Goal: Task Accomplishment & Management: Manage account settings

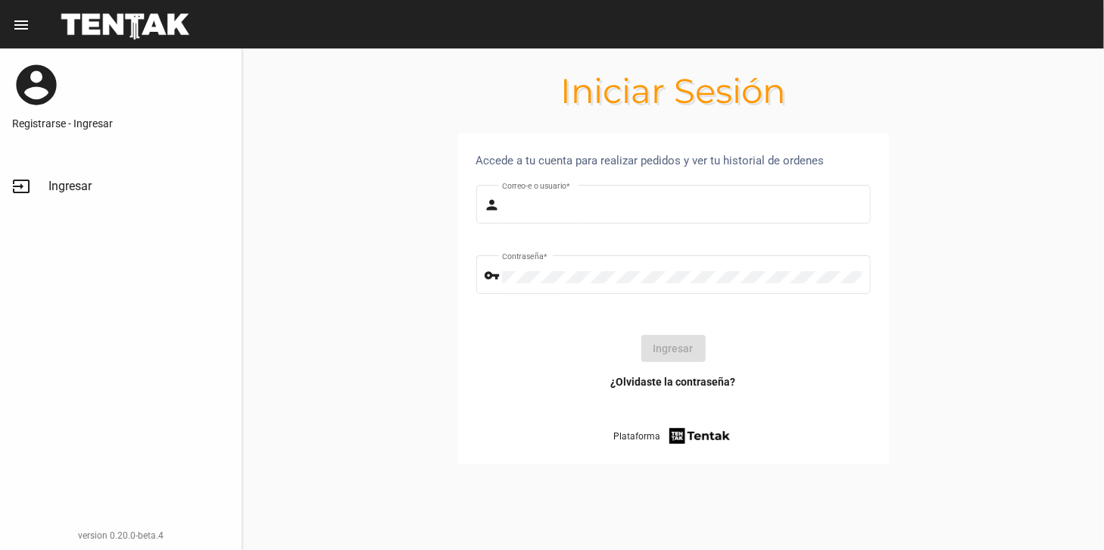
type input "[PERSON_NAME][EMAIL_ADDRESS][DOMAIN_NAME]"
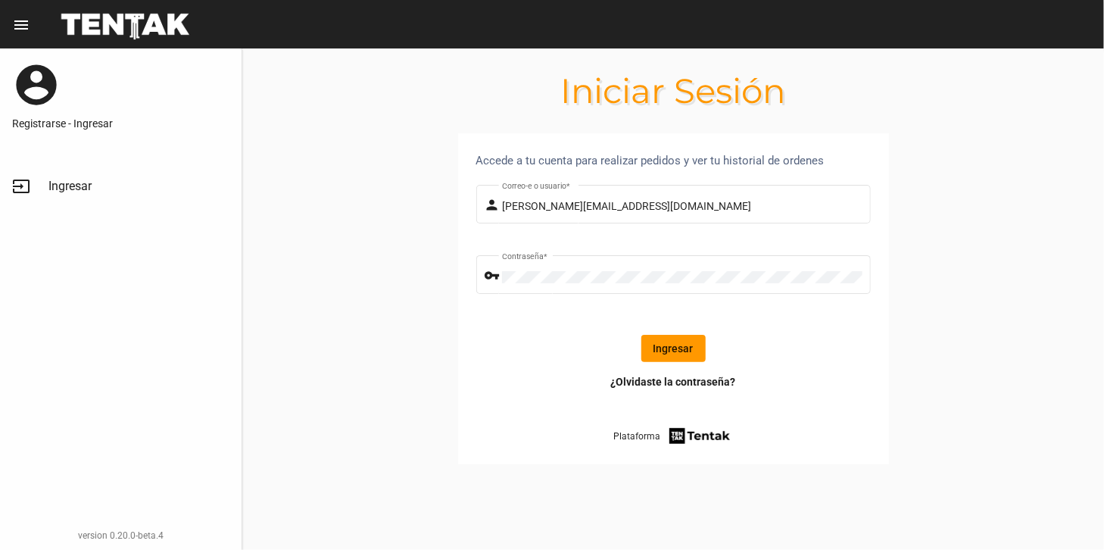
click at [681, 345] on button "Ingresar" at bounding box center [673, 348] width 64 height 27
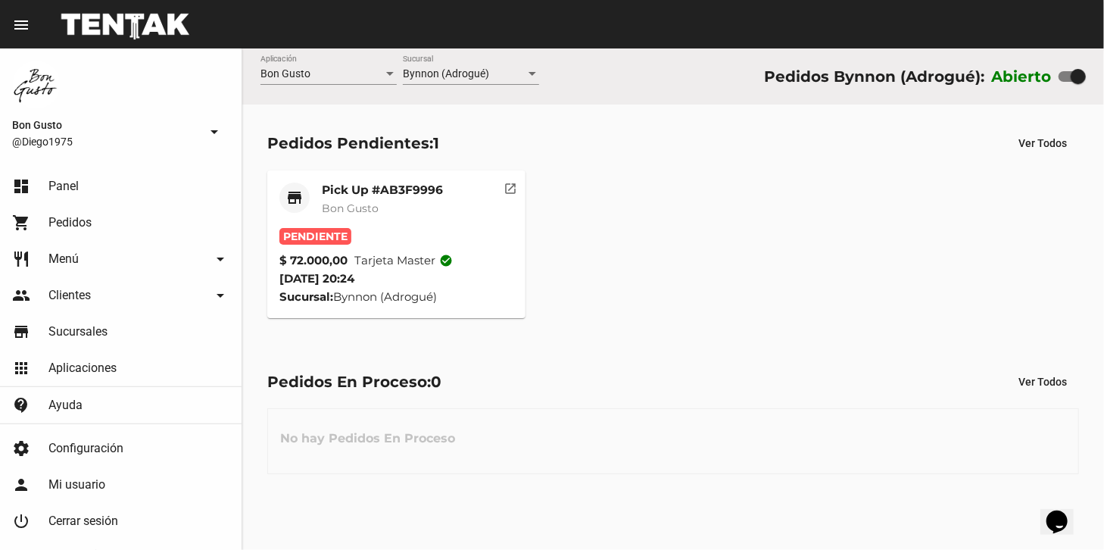
click at [433, 199] on div "Pick Up #AB3F9996 Bon Gusto" at bounding box center [382, 204] width 121 height 45
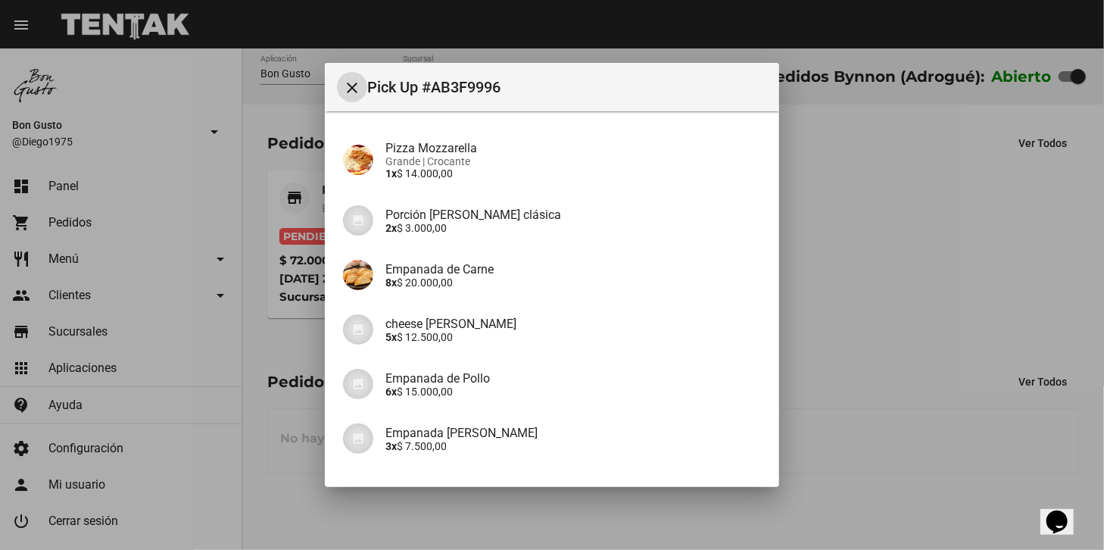
scroll to position [151, 0]
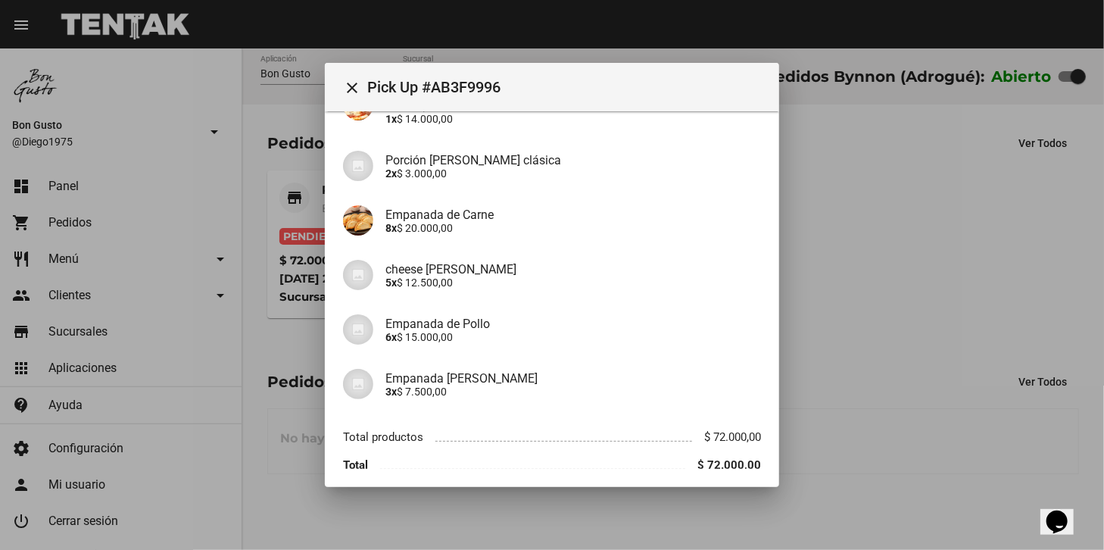
click at [831, 195] on div at bounding box center [552, 275] width 1104 height 550
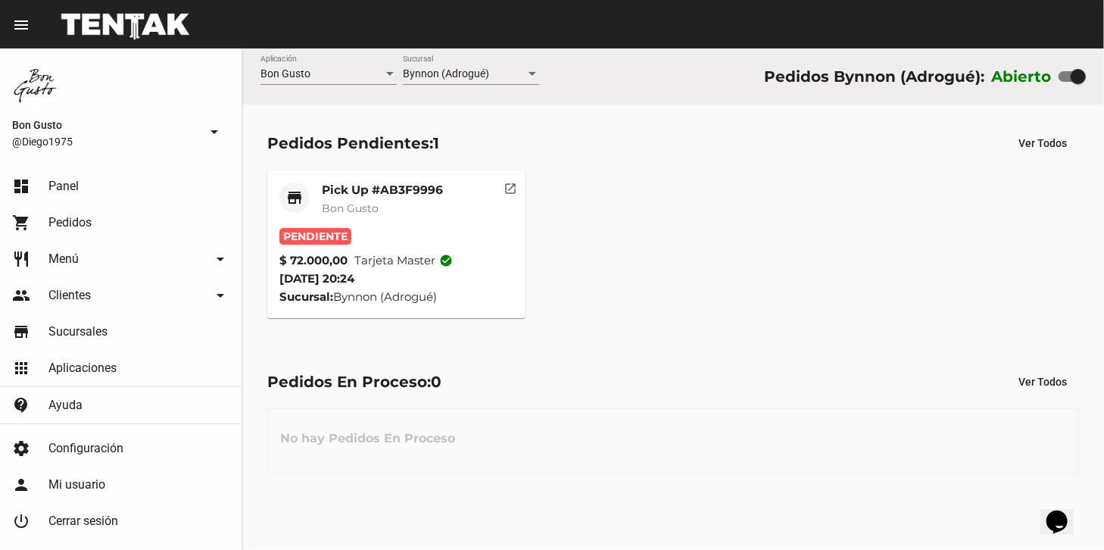
click at [506, 181] on mat-icon "open_in_new" at bounding box center [510, 186] width 14 height 14
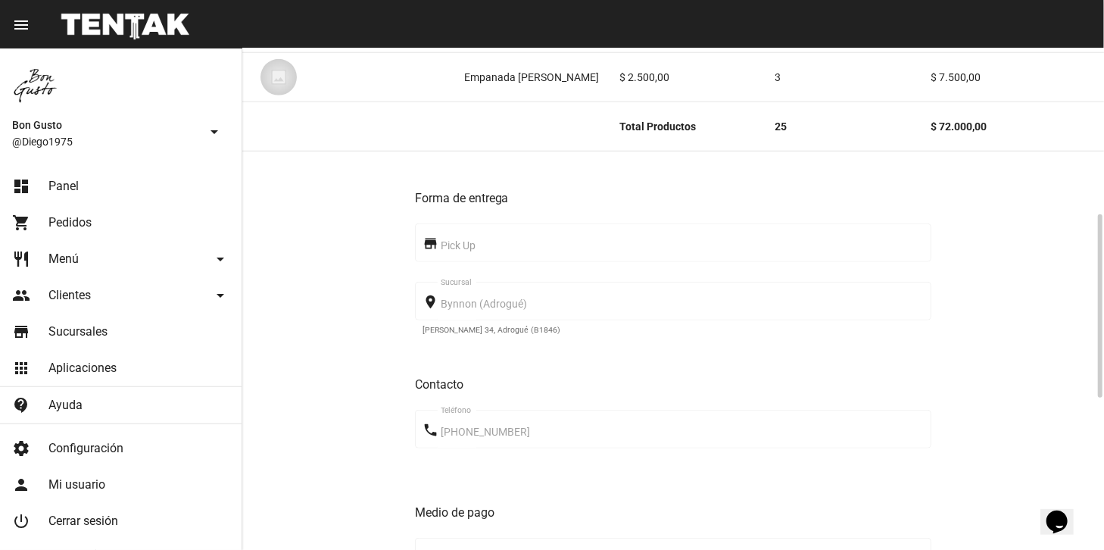
scroll to position [868, 0]
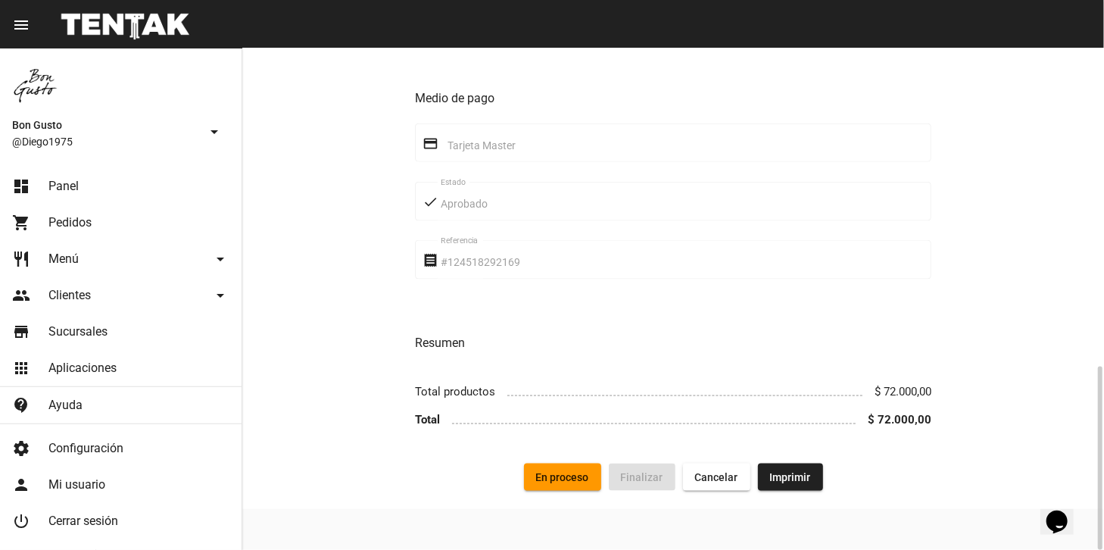
click at [569, 488] on button "En proceso" at bounding box center [562, 476] width 77 height 27
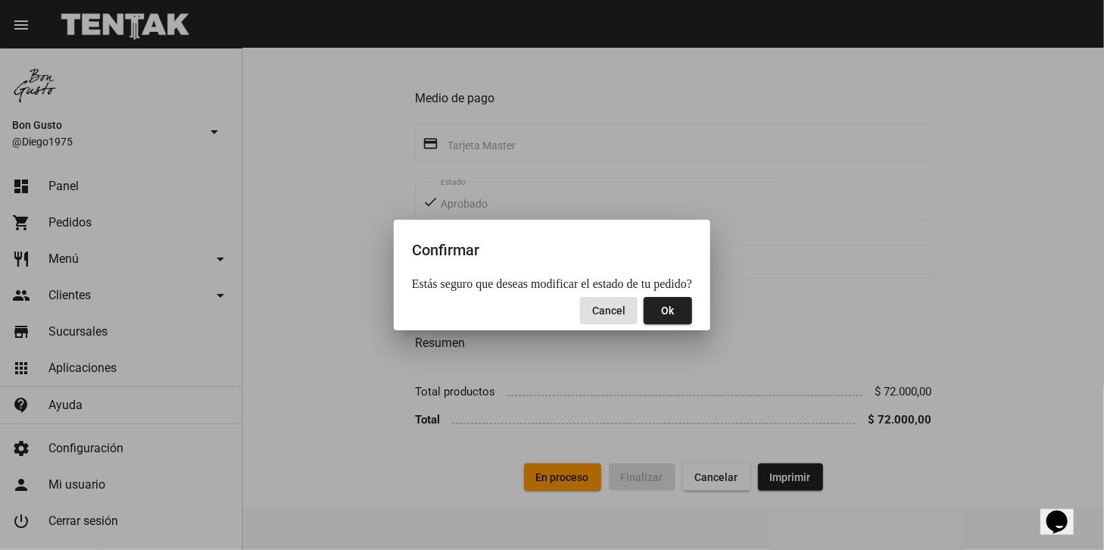
click at [658, 309] on button "Ok" at bounding box center [667, 310] width 48 height 27
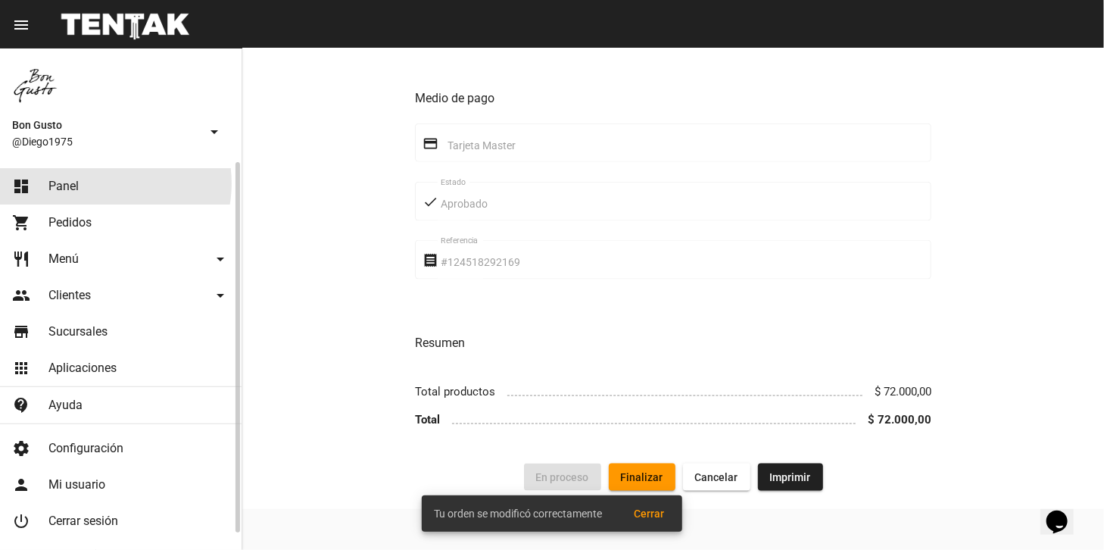
click at [100, 183] on link "dashboard Panel" at bounding box center [120, 186] width 241 height 36
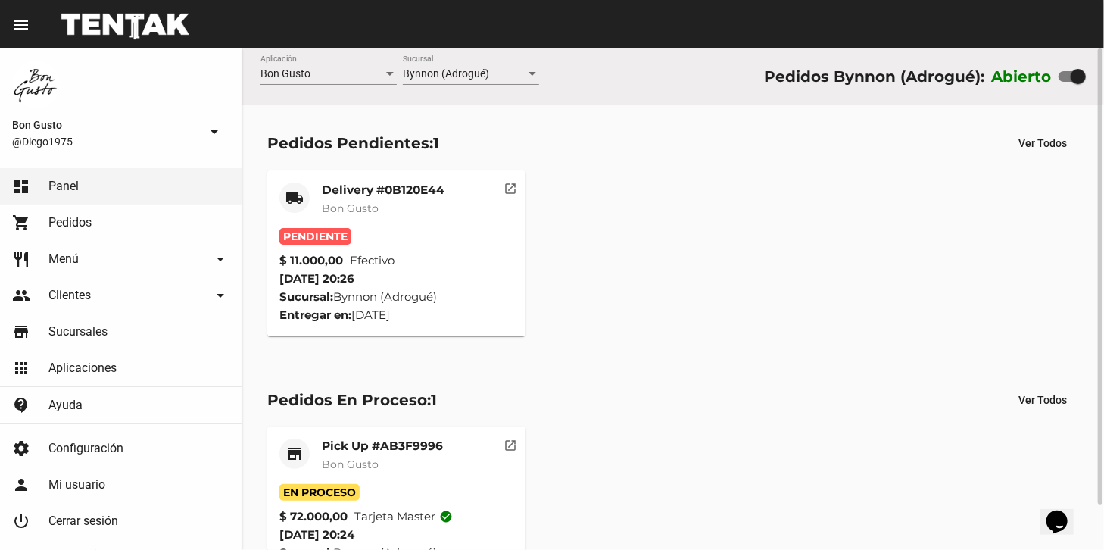
click at [503, 198] on button "open_in_new" at bounding box center [510, 185] width 30 height 30
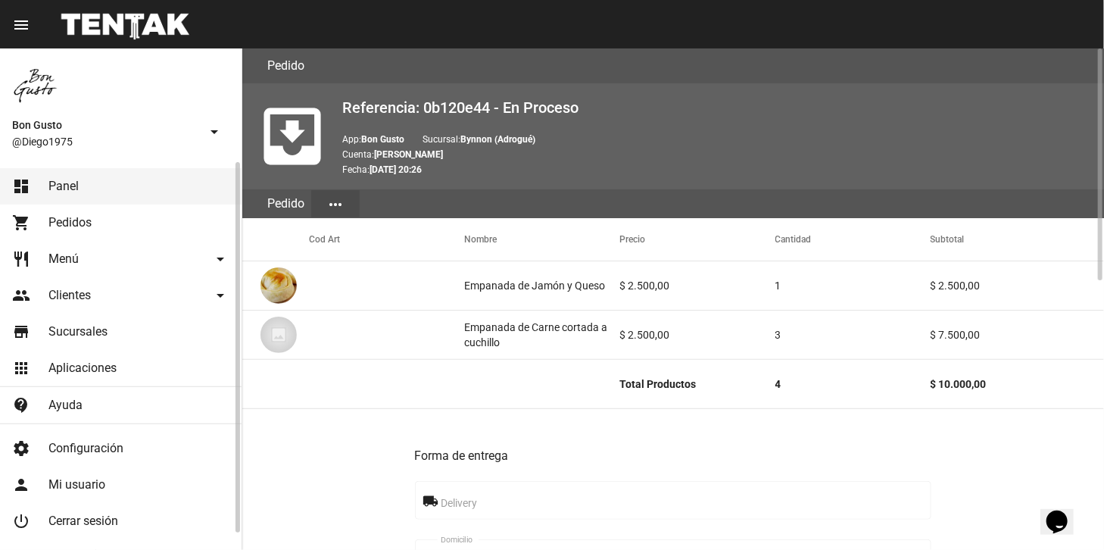
click at [73, 190] on span "Panel" at bounding box center [63, 186] width 30 height 15
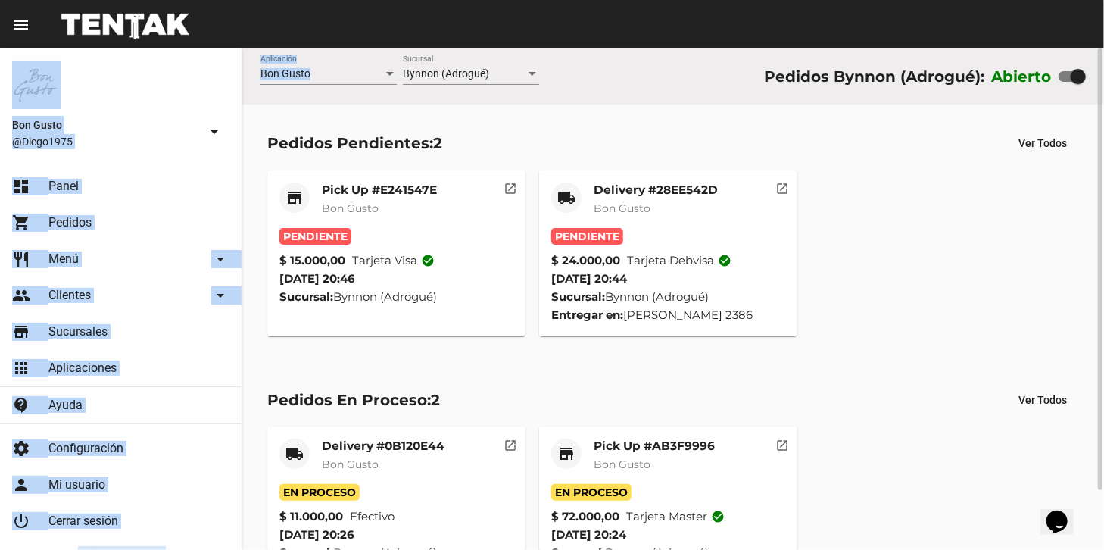
drag, startPoint x: 491, startPoint y: 46, endPoint x: 546, endPoint y: 56, distance: 56.1
click at [480, 48] on div "menu Resumen Bon Gusto @Diego1975 arrow_drop_down dashboard Panel shopping_cart…" at bounding box center [552, 24] width 1104 height 48
click at [516, 192] on mat-icon "open_in_new" at bounding box center [510, 186] width 14 height 14
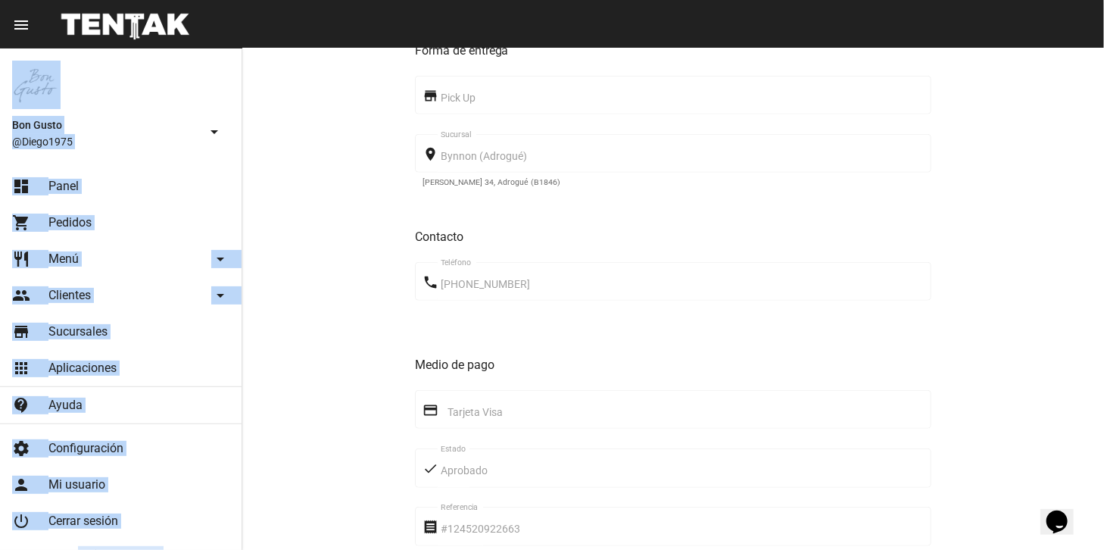
scroll to position [721, 0]
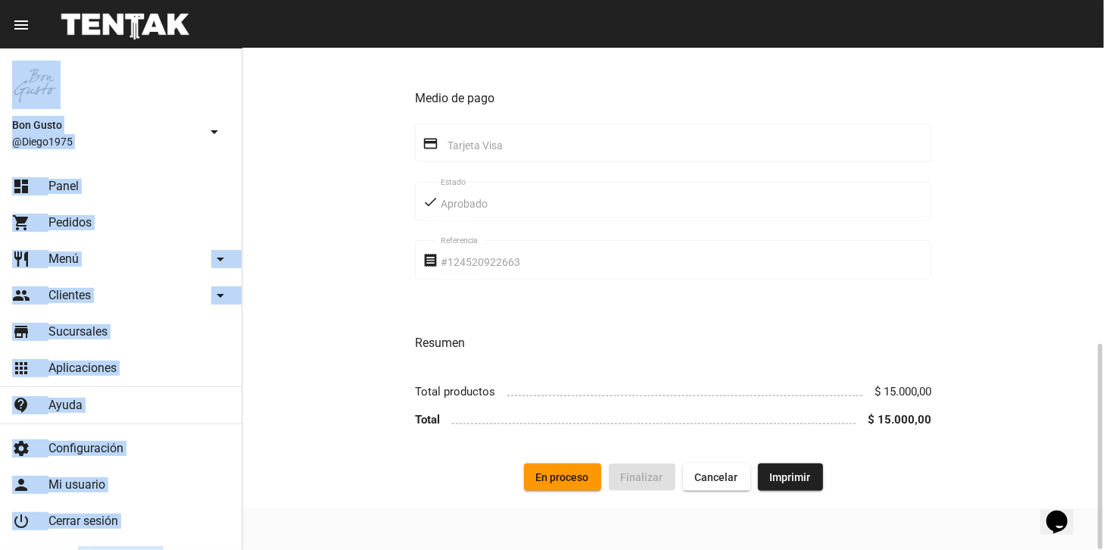
click at [599, 343] on h3 "Resumen" at bounding box center [673, 342] width 517 height 21
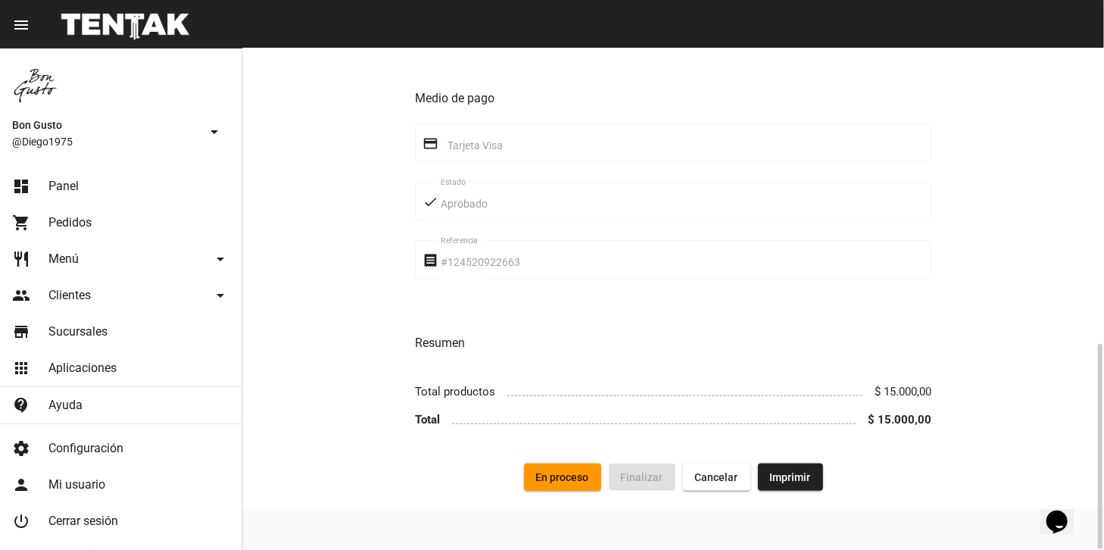
click at [577, 473] on button "En proceso" at bounding box center [562, 476] width 77 height 27
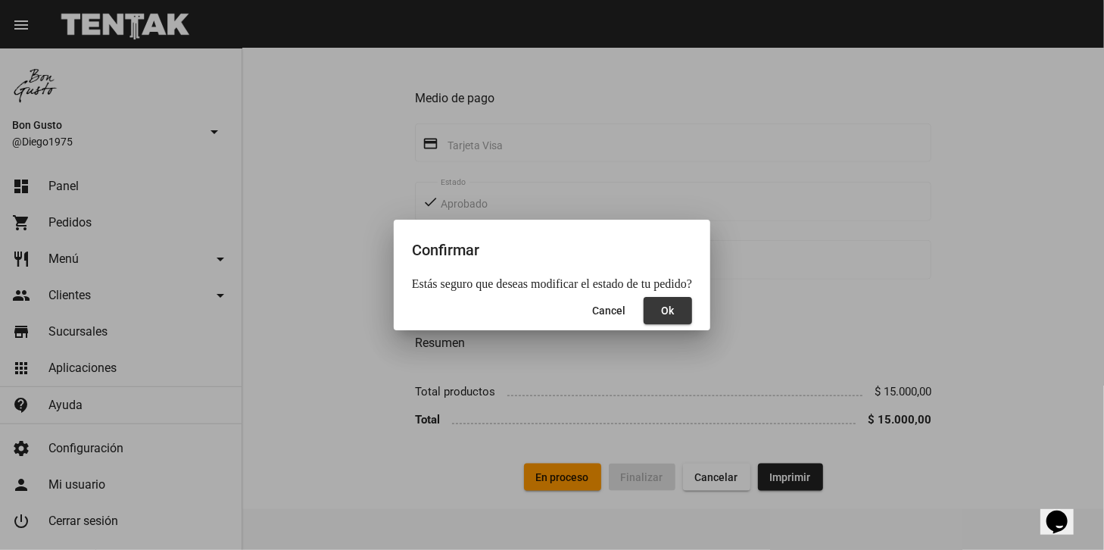
click at [670, 307] on span "Ok" at bounding box center [668, 310] width 13 height 12
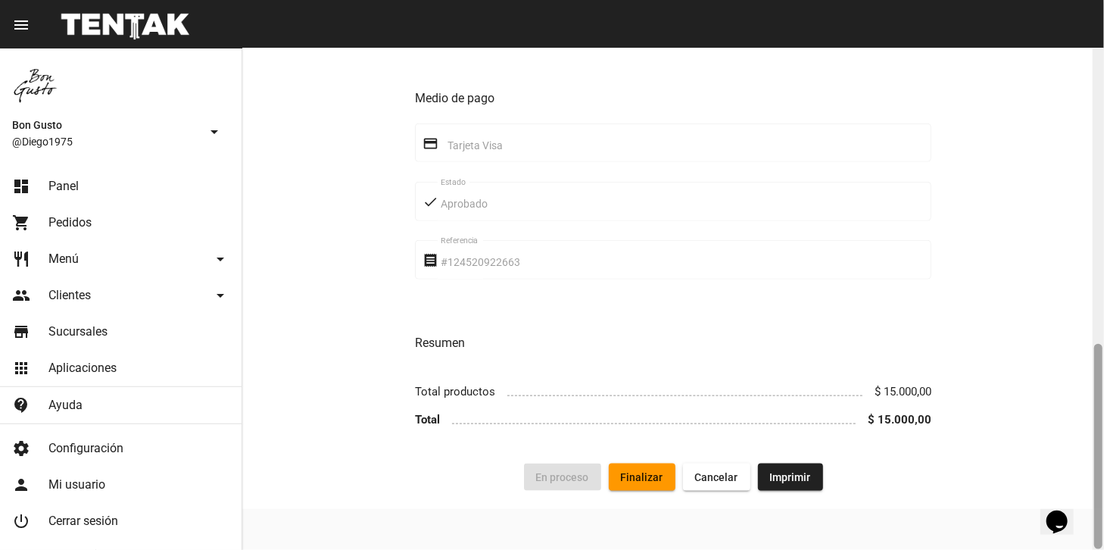
drag, startPoint x: 1096, startPoint y: 205, endPoint x: 1162, endPoint y: 548, distance: 349.2
click at [1103, 548] on html "menu Pedido Pedido more_vert Bon Gusto @Diego1975 arrow_drop_down dashboard Pan…" at bounding box center [552, 275] width 1104 height 550
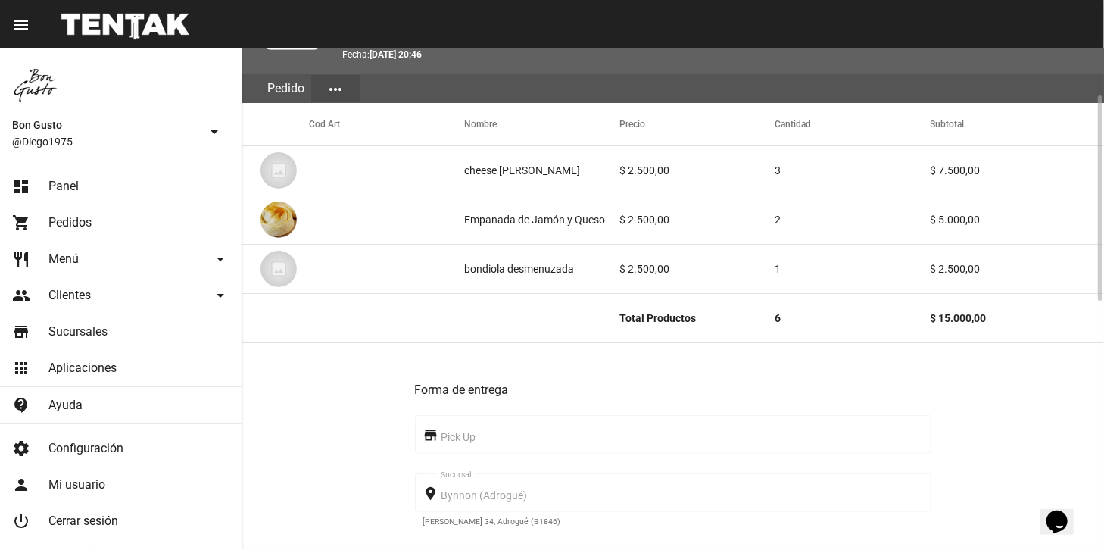
scroll to position [0, 0]
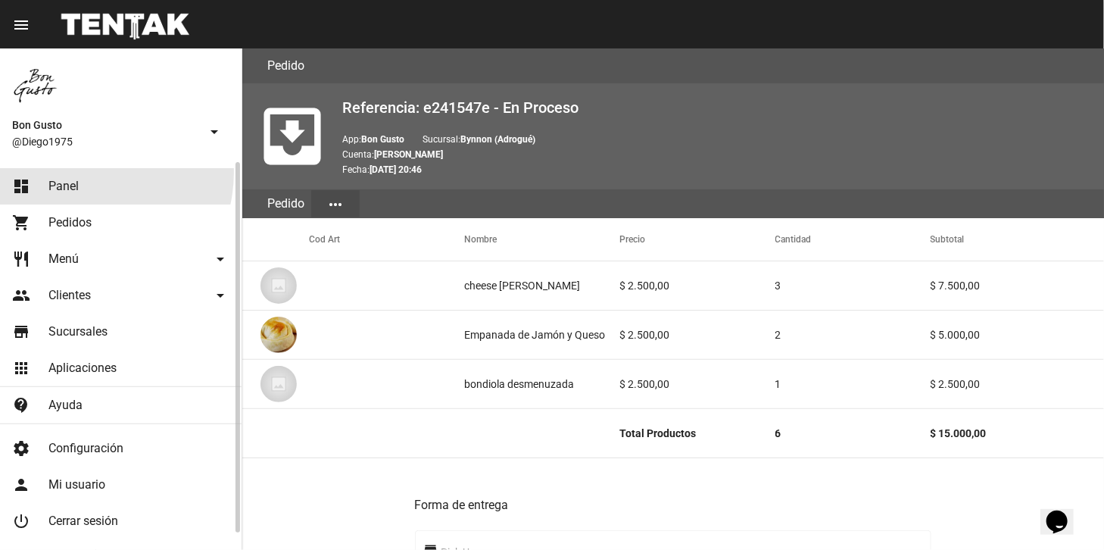
click at [83, 172] on link "dashboard Panel" at bounding box center [120, 186] width 241 height 36
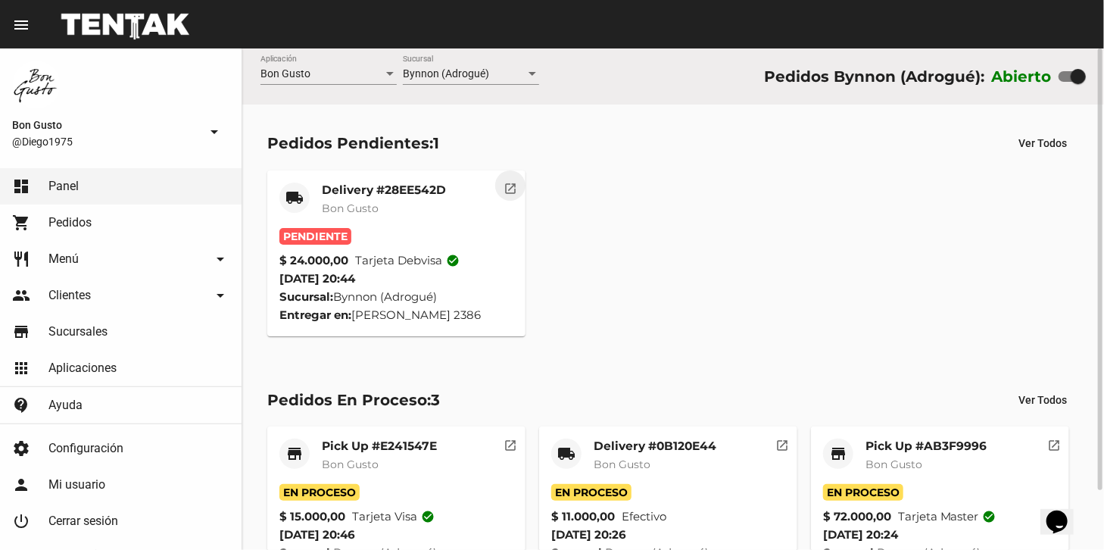
click at [506, 198] on button "open_in_new" at bounding box center [510, 185] width 30 height 30
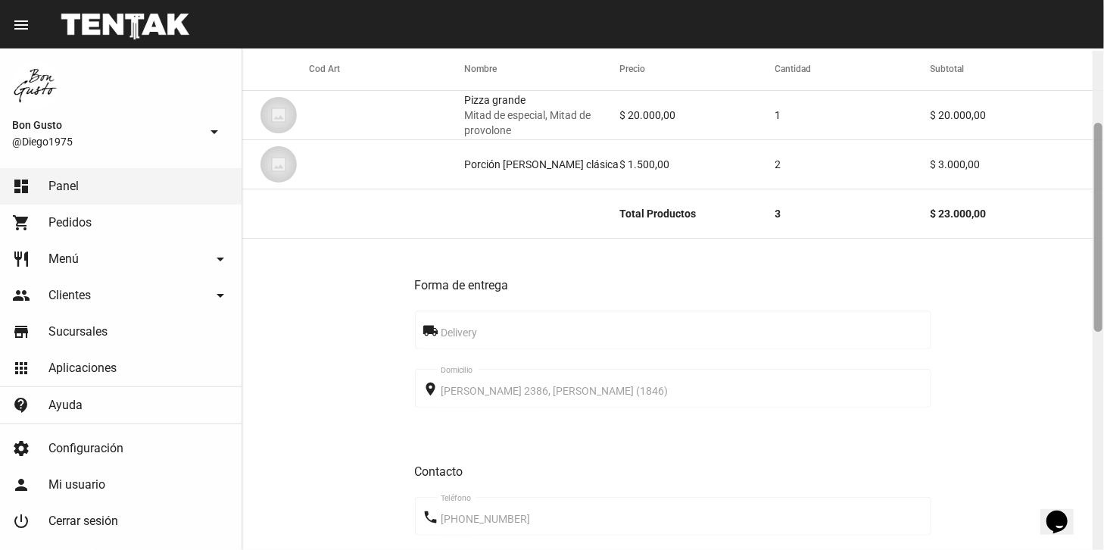
scroll to position [173, 0]
drag, startPoint x: 1094, startPoint y: 160, endPoint x: 1102, endPoint y: 232, distance: 72.4
click at [1102, 232] on div at bounding box center [1097, 298] width 11 height 501
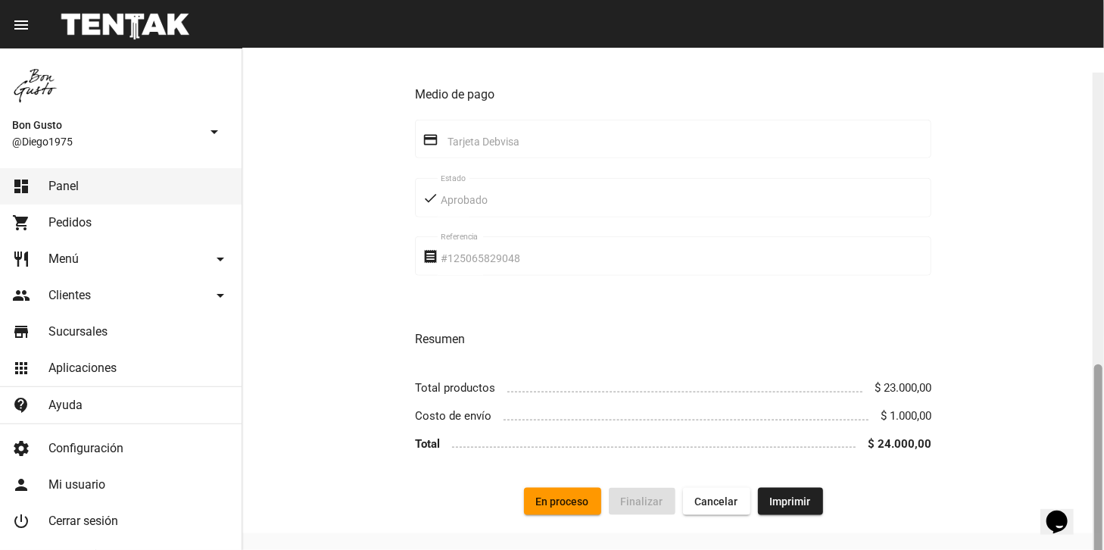
scroll to position [699, 0]
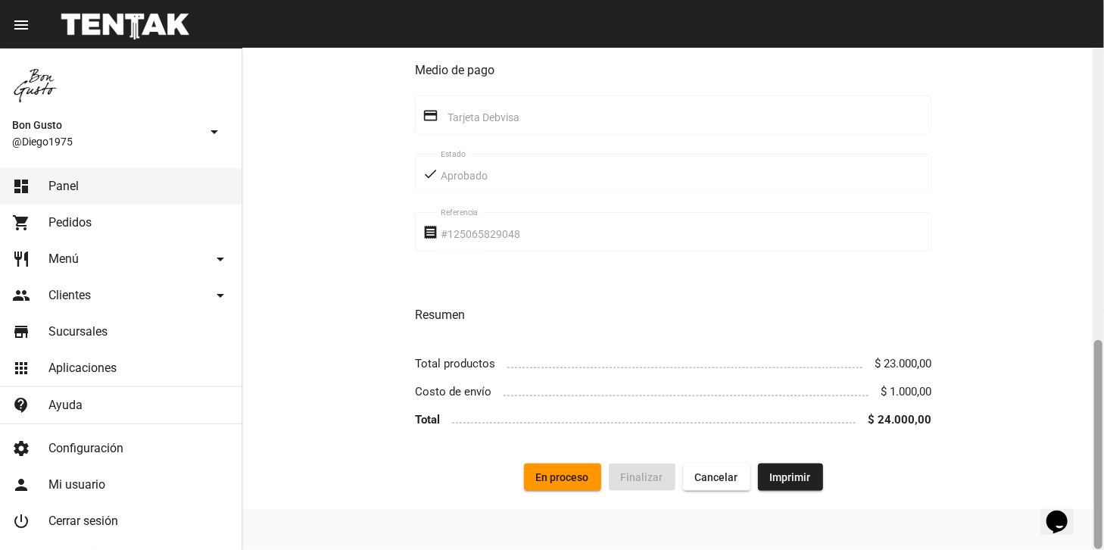
drag, startPoint x: 1096, startPoint y: 215, endPoint x: 1079, endPoint y: 548, distance: 333.5
click at [1079, 548] on div "Pedido move_to_inbox Referencia: 28ee542d - Pendiente App: Bon Gusto Sucursal: …" at bounding box center [672, 298] width 861 height 501
click at [576, 497] on section "Cod Art Nombre Precio Cantidad Subtotal Pizza grande Mitad de especial, Mitad d…" at bounding box center [672, 14] width 861 height 991
click at [578, 483] on span "En proceso" at bounding box center [562, 477] width 53 height 12
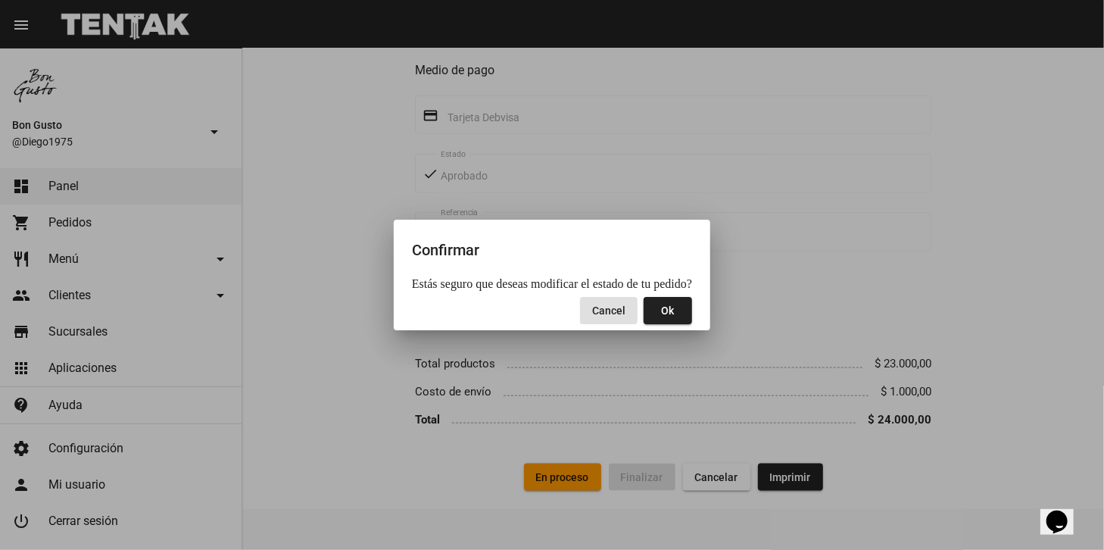
click at [653, 318] on button "Ok" at bounding box center [667, 310] width 48 height 27
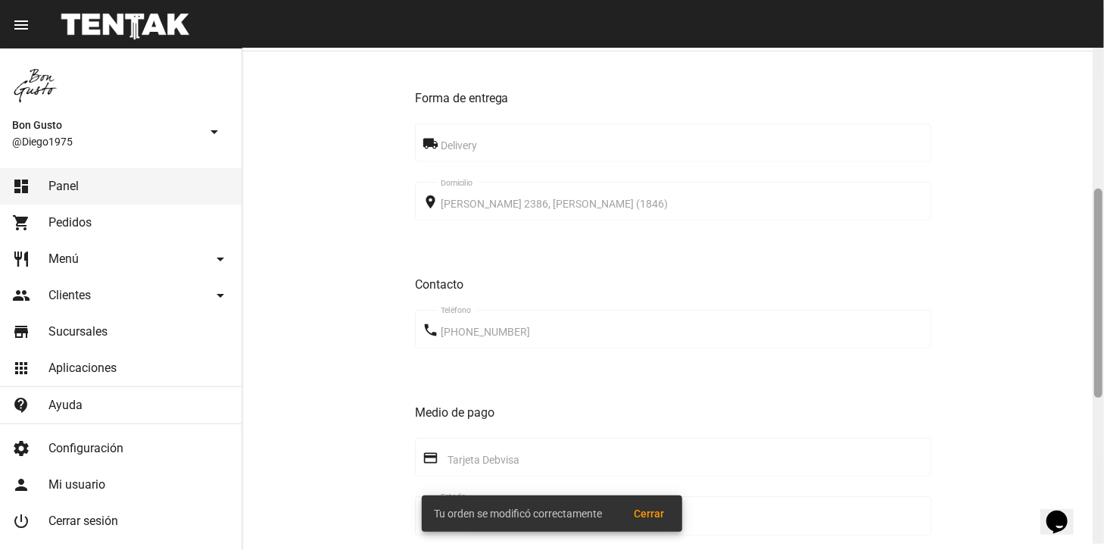
scroll to position [351, 0]
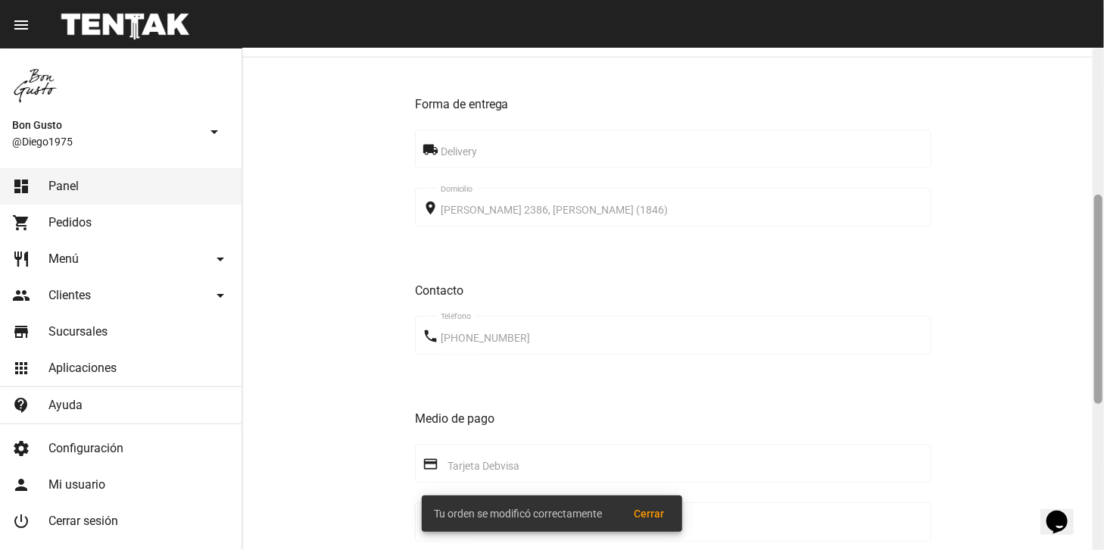
drag, startPoint x: 1102, startPoint y: 407, endPoint x: 1079, endPoint y: 261, distance: 147.2
click at [1079, 261] on div "Pedido move_to_inbox Referencia: 28ee542d - En Proceso App: Bon Gusto Sucursal:…" at bounding box center [672, 298] width 861 height 501
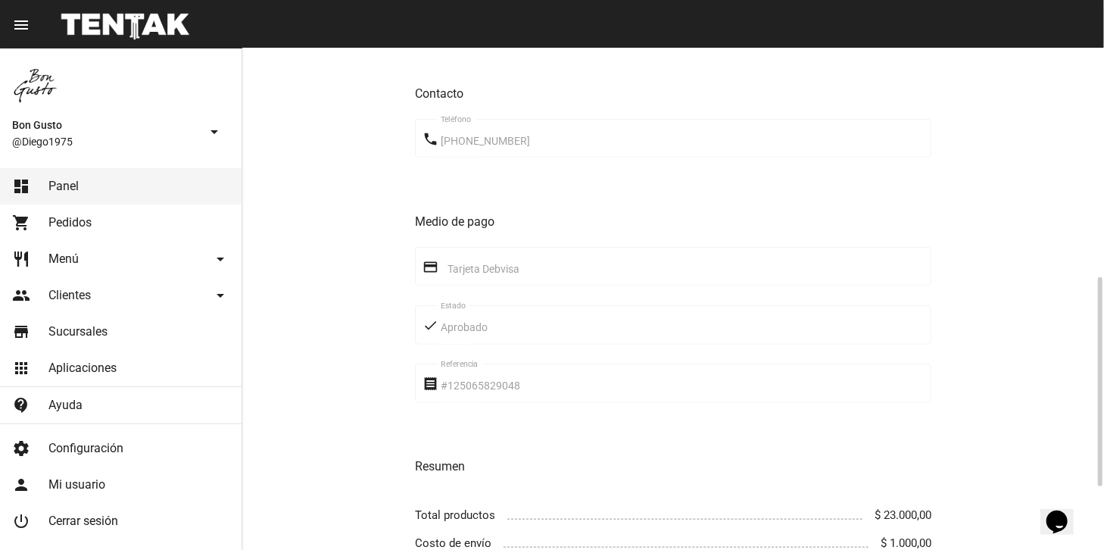
scroll to position [0, 0]
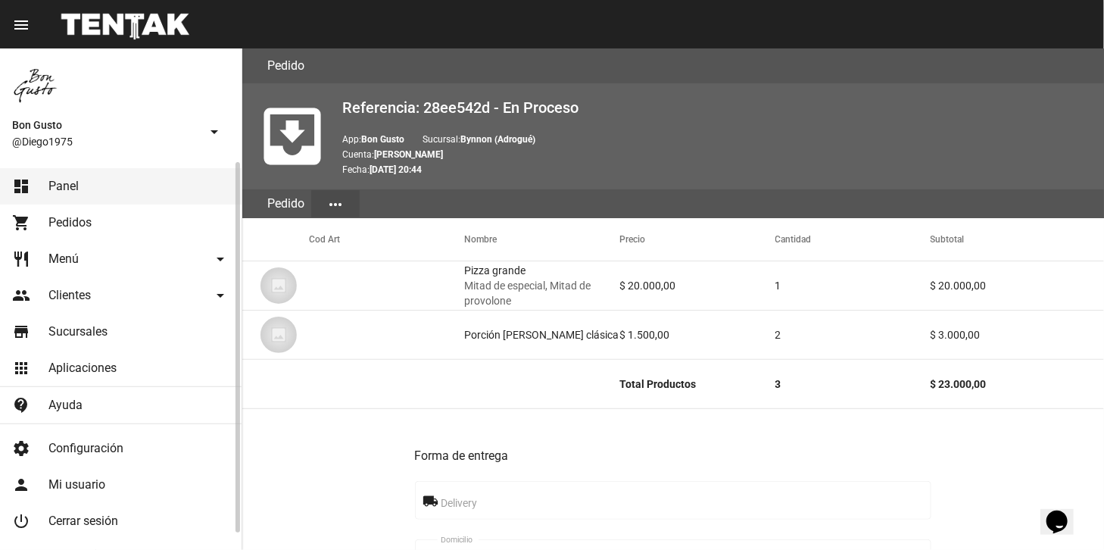
click at [103, 189] on link "dashboard Panel" at bounding box center [120, 186] width 241 height 36
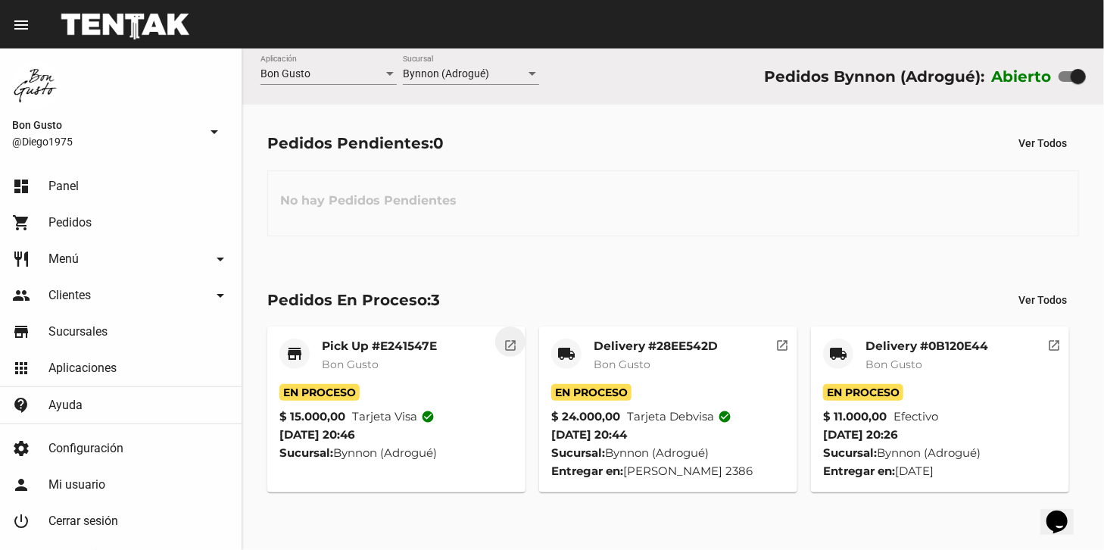
click at [512, 350] on mat-icon "open_in_new" at bounding box center [510, 343] width 14 height 14
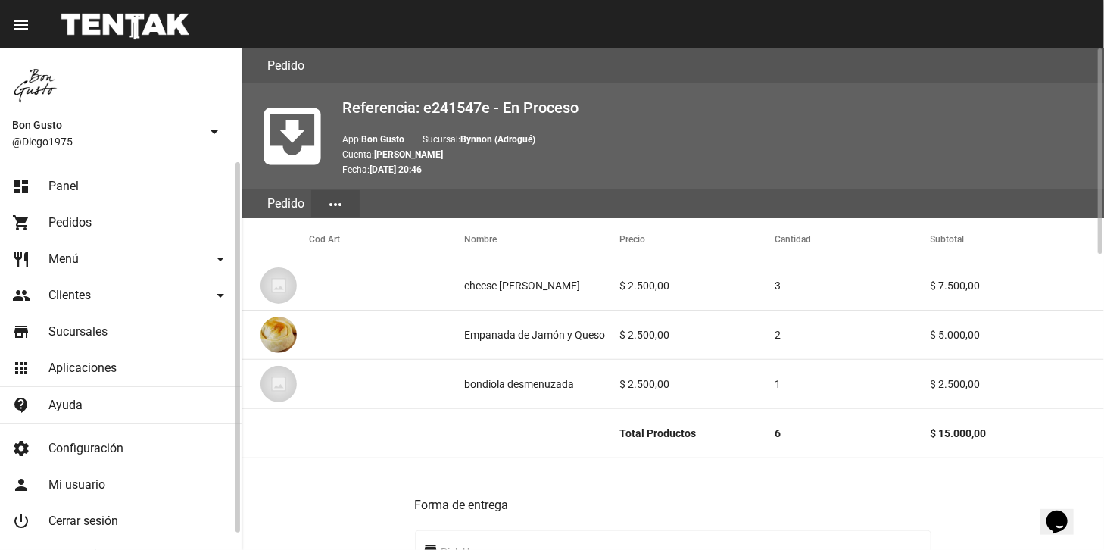
click at [151, 193] on link "dashboard Panel" at bounding box center [120, 186] width 241 height 36
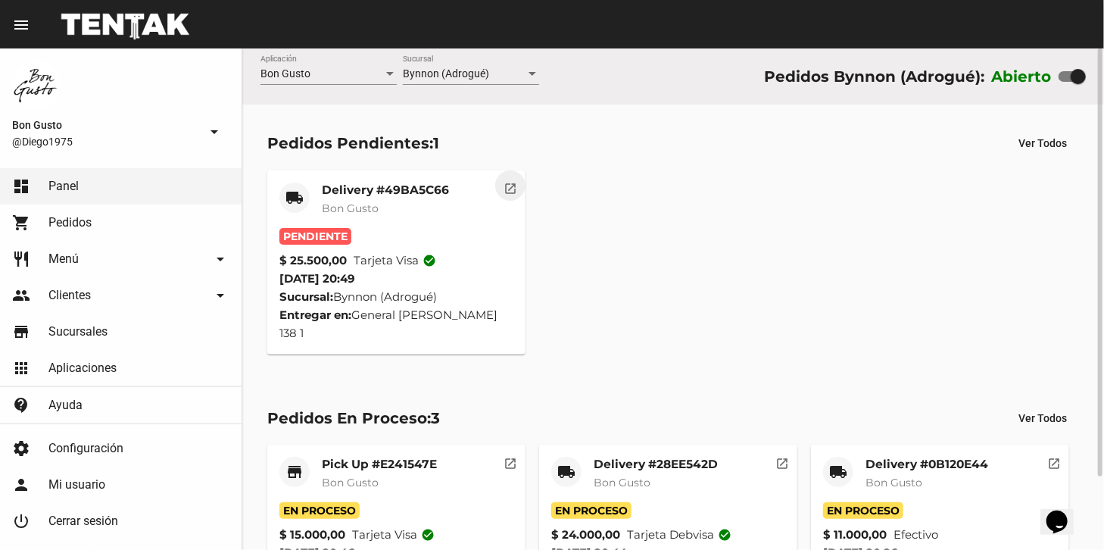
click at [515, 193] on mat-icon "open_in_new" at bounding box center [510, 186] width 14 height 14
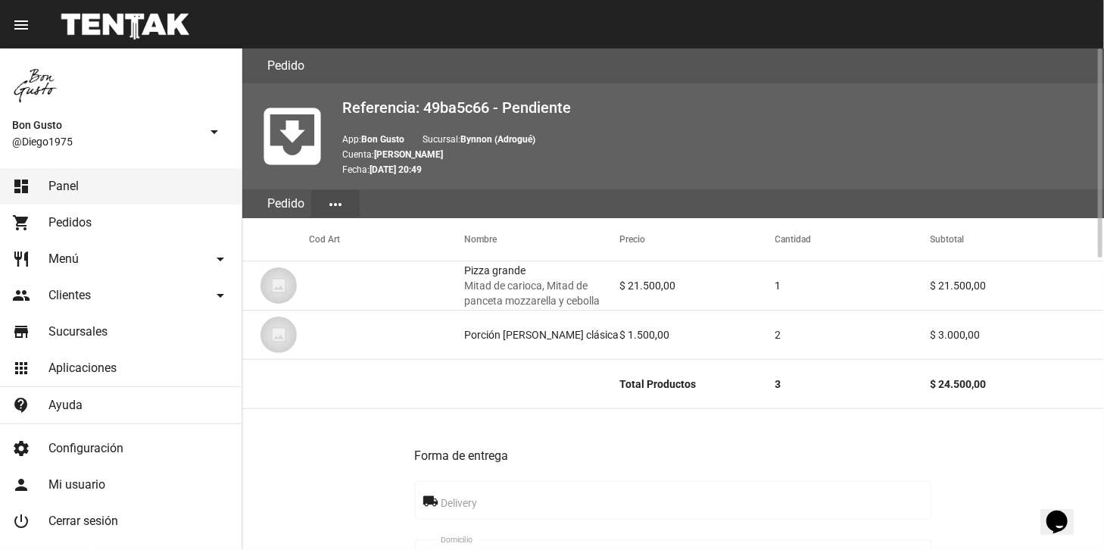
scroll to position [699, 0]
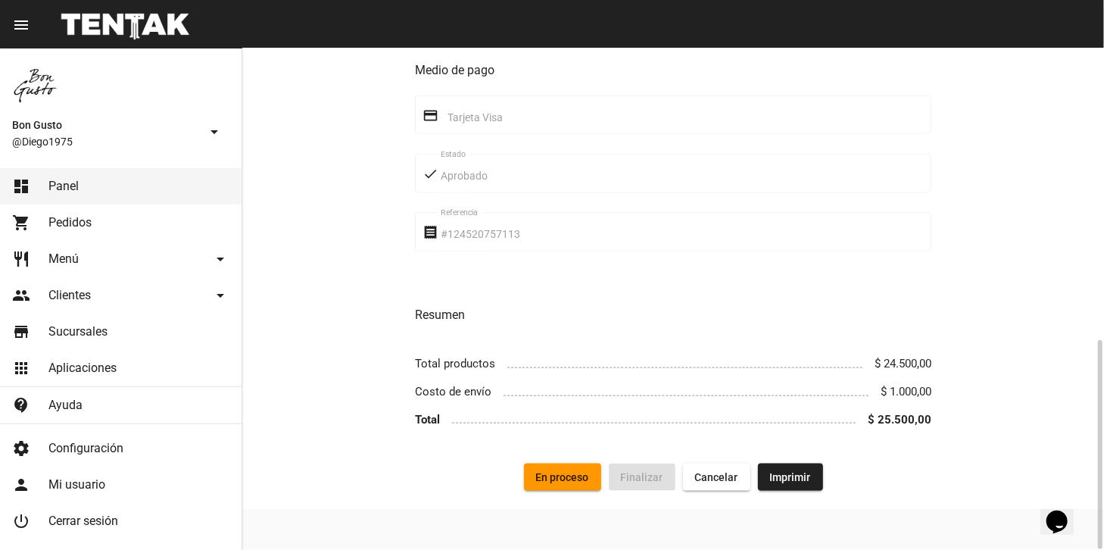
click at [575, 482] on span "En proceso" at bounding box center [562, 477] width 53 height 12
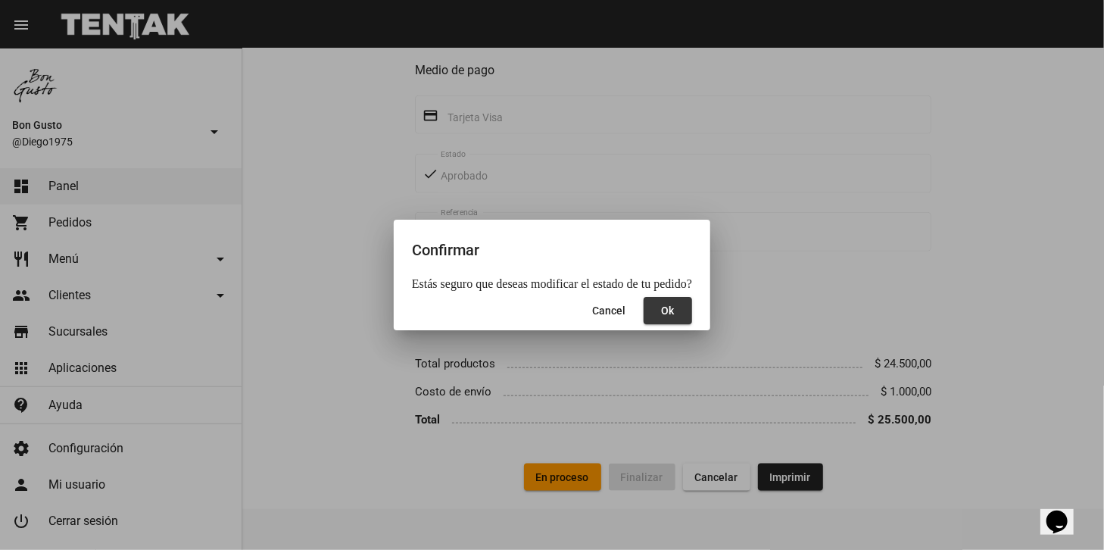
click at [662, 310] on span "Ok" at bounding box center [668, 310] width 13 height 12
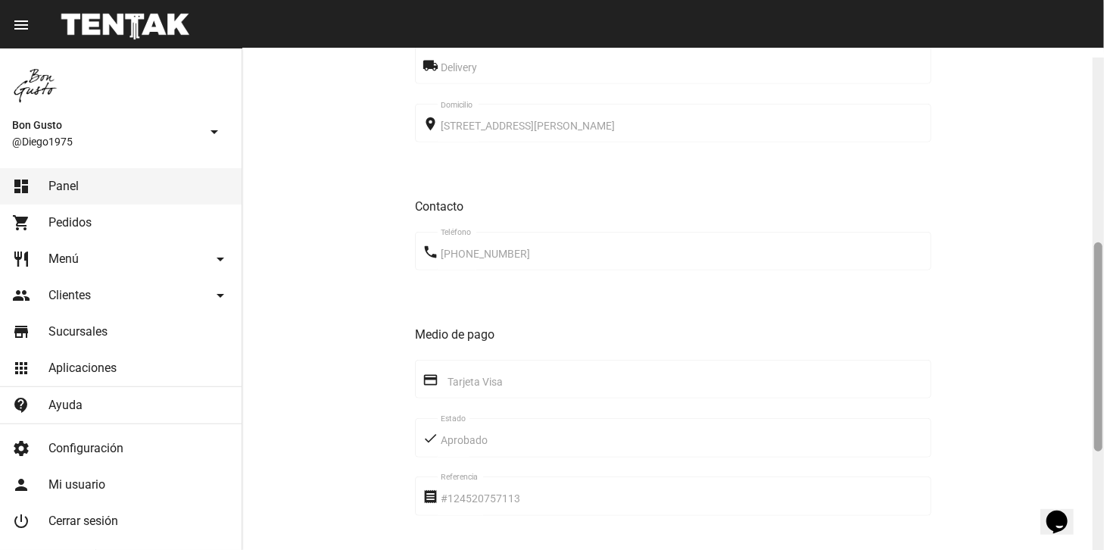
scroll to position [444, 0]
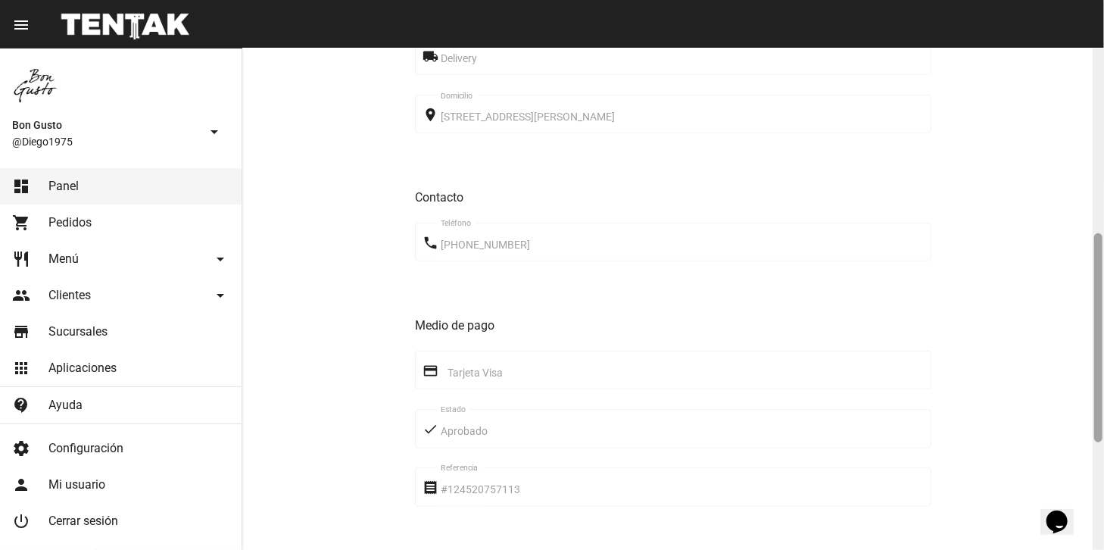
drag, startPoint x: 1096, startPoint y: 134, endPoint x: 1113, endPoint y: 319, distance: 186.2
click at [1103, 319] on html "menu Pedido Pedido more_vert Bon Gusto @Diego1975 arrow_drop_down dashboard Pan…" at bounding box center [552, 275] width 1104 height 550
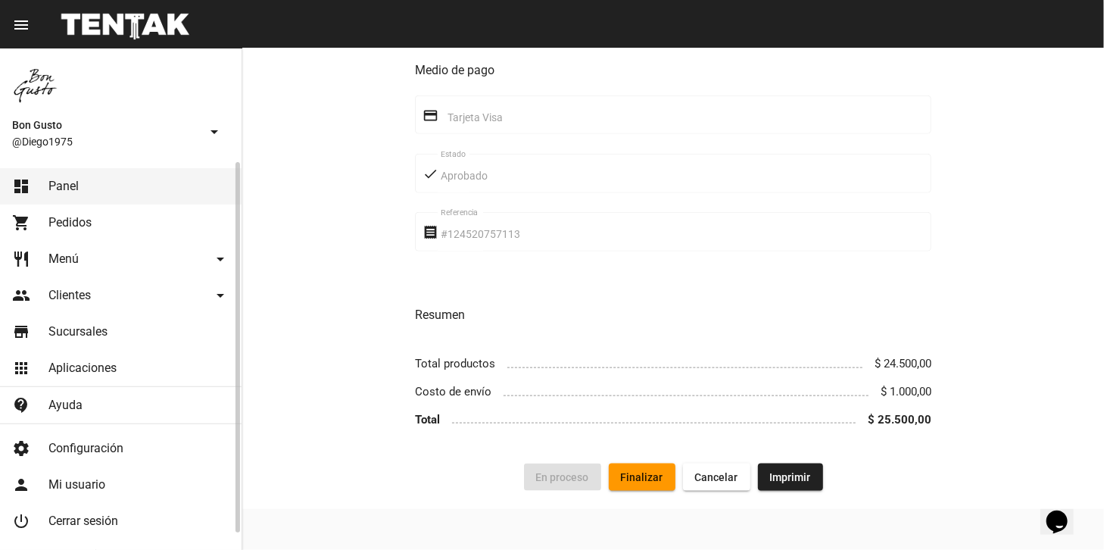
click at [55, 192] on span "Panel" at bounding box center [63, 186] width 30 height 15
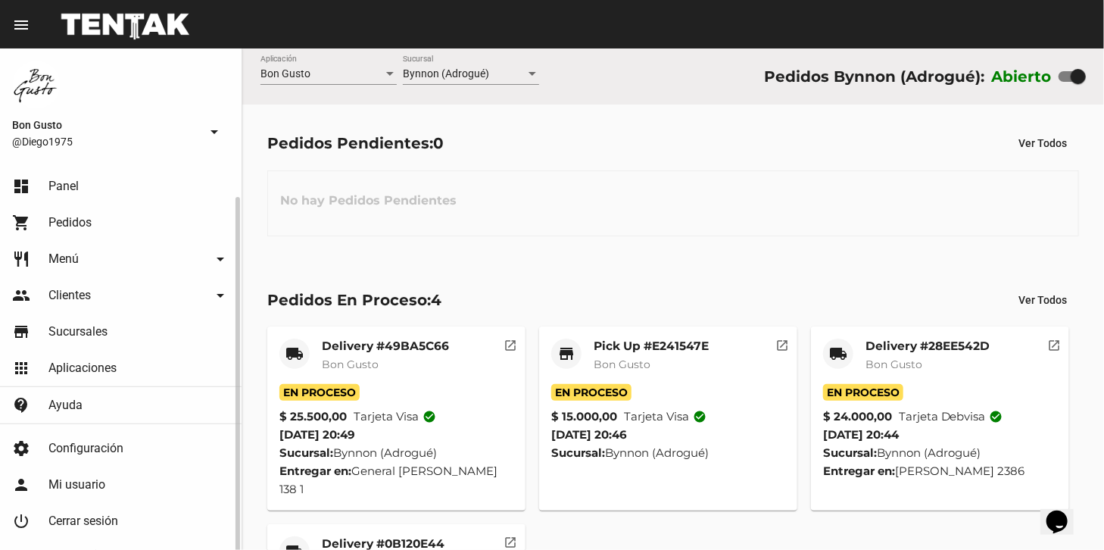
scroll to position [17, 0]
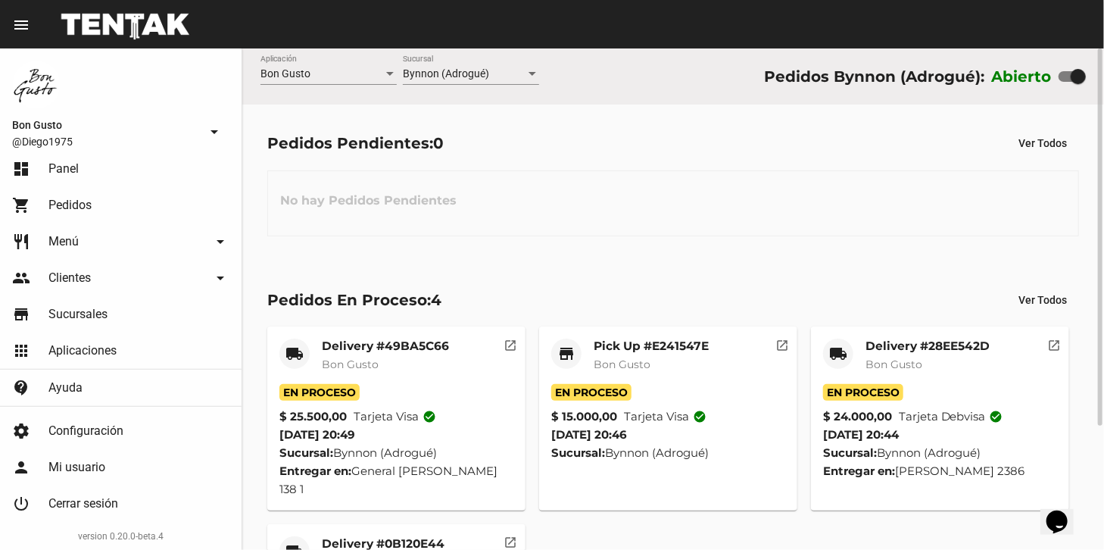
click at [775, 342] on mat-icon "open_in_new" at bounding box center [782, 343] width 14 height 14
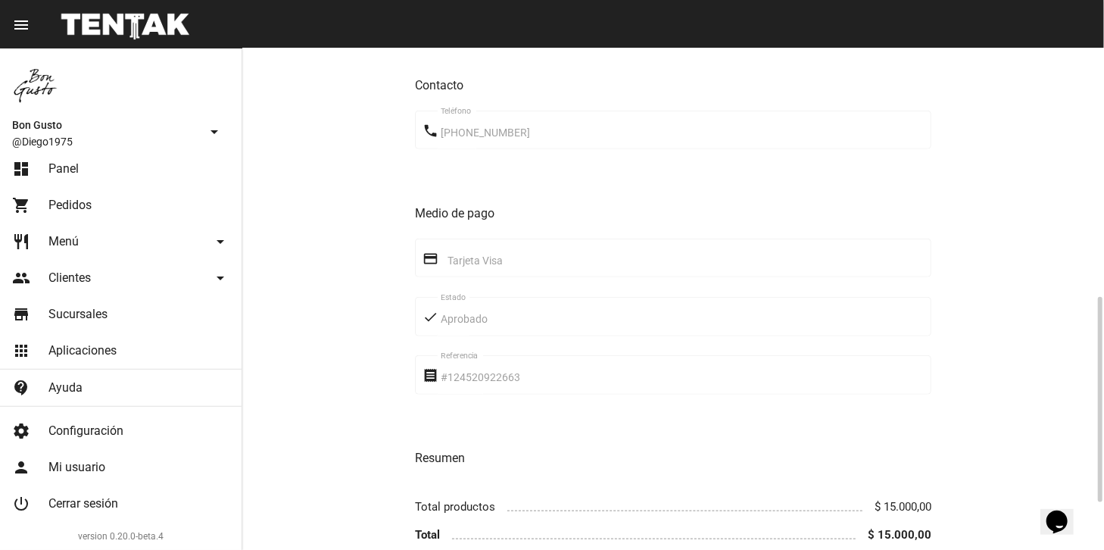
scroll to position [721, 0]
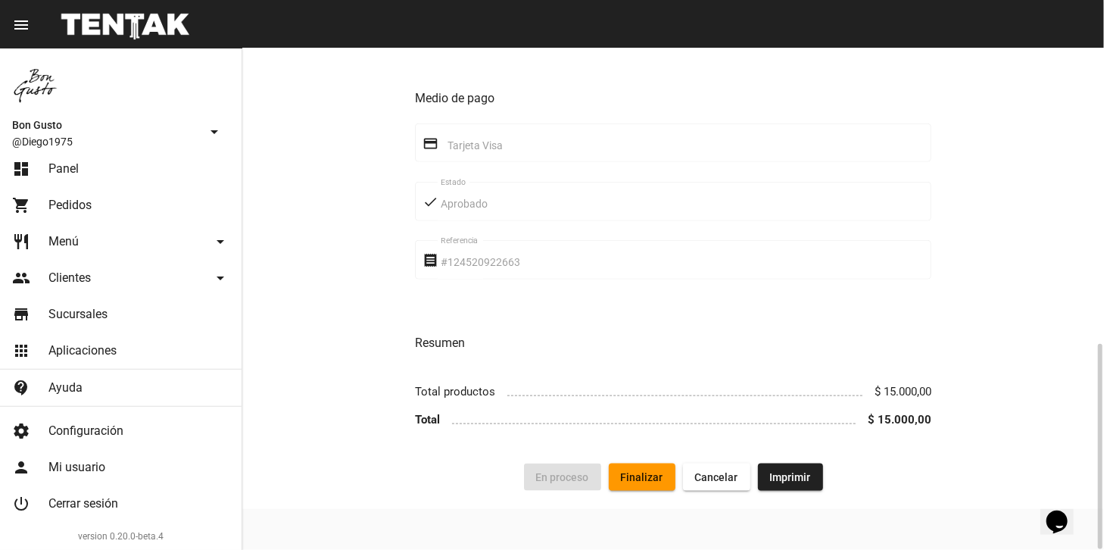
click at [636, 489] on button "Finalizar" at bounding box center [642, 476] width 67 height 27
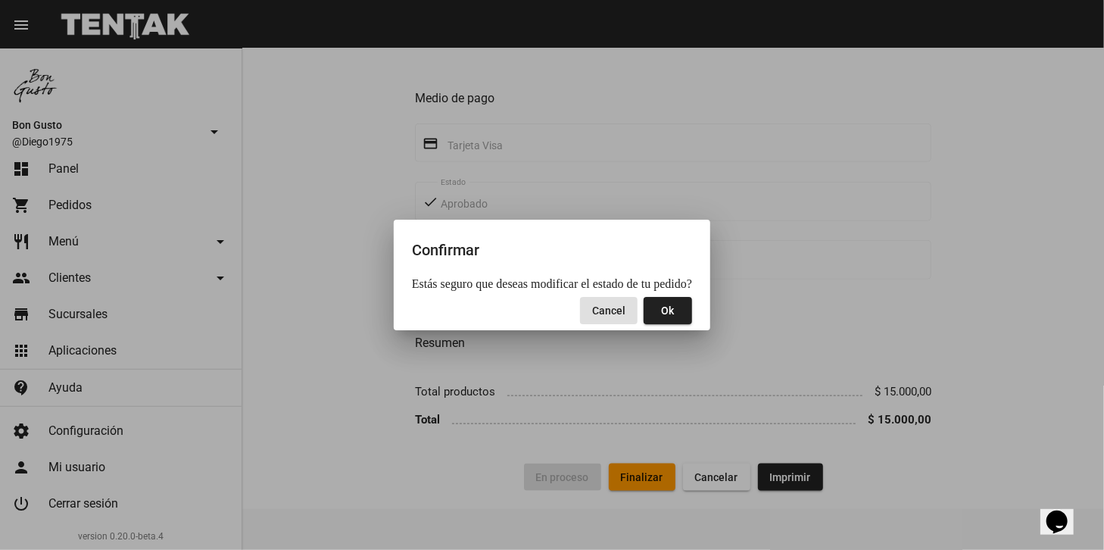
click at [669, 309] on span "Ok" at bounding box center [668, 310] width 13 height 12
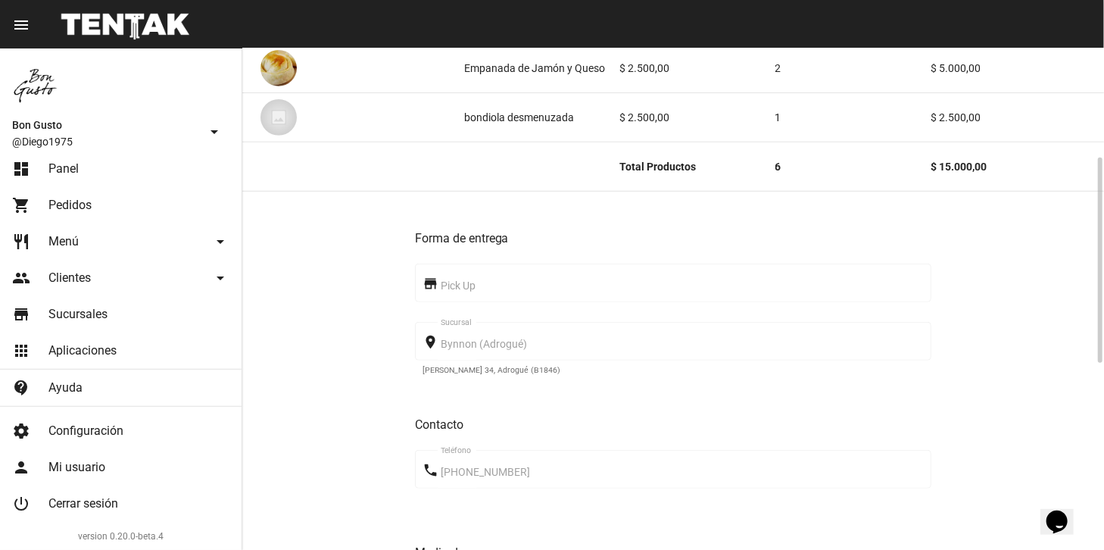
scroll to position [0, 0]
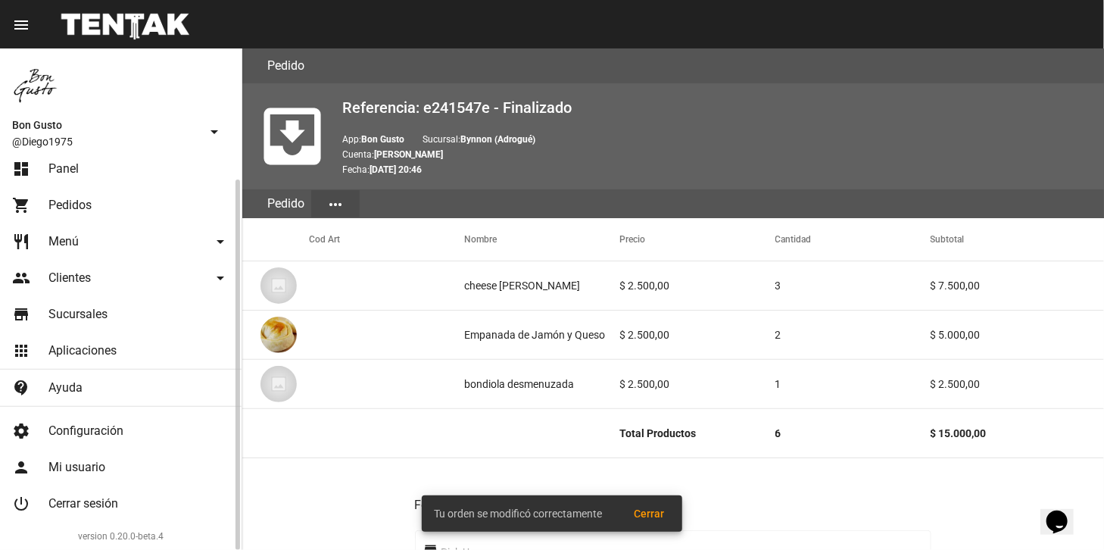
click at [167, 183] on link "dashboard Panel" at bounding box center [120, 169] width 241 height 36
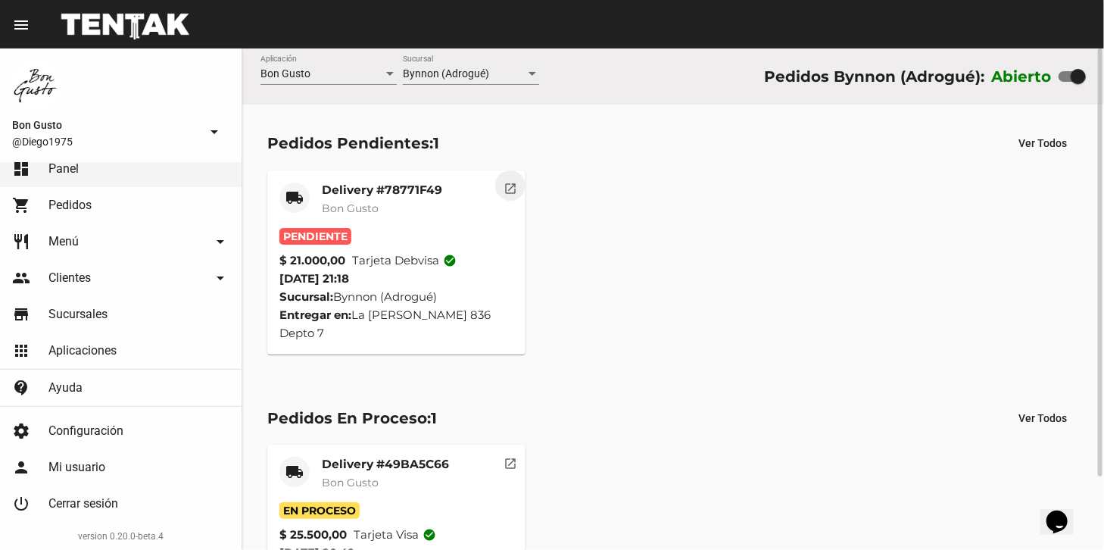
click at [515, 195] on button "open_in_new" at bounding box center [510, 185] width 30 height 30
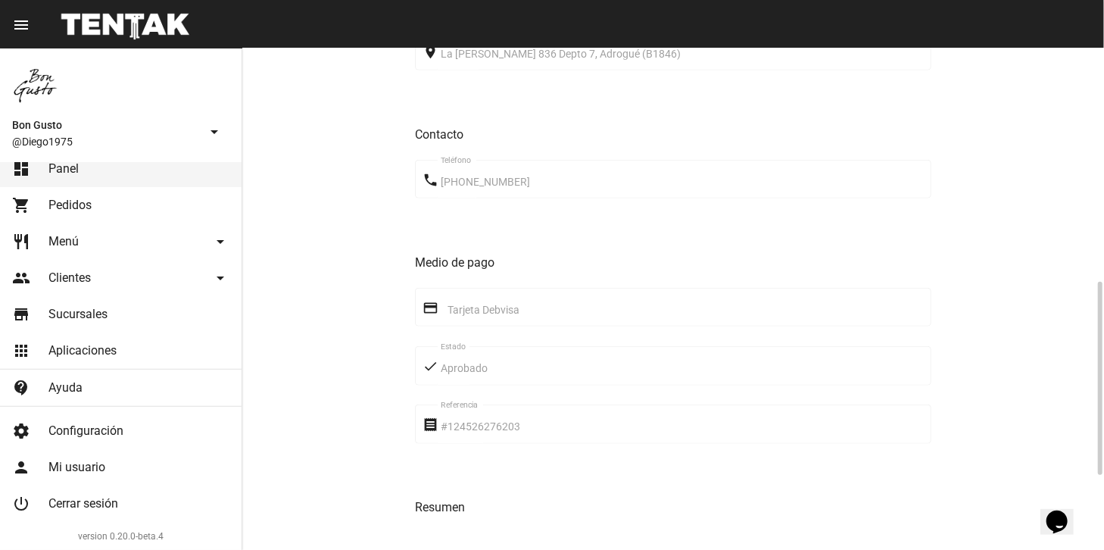
scroll to position [798, 0]
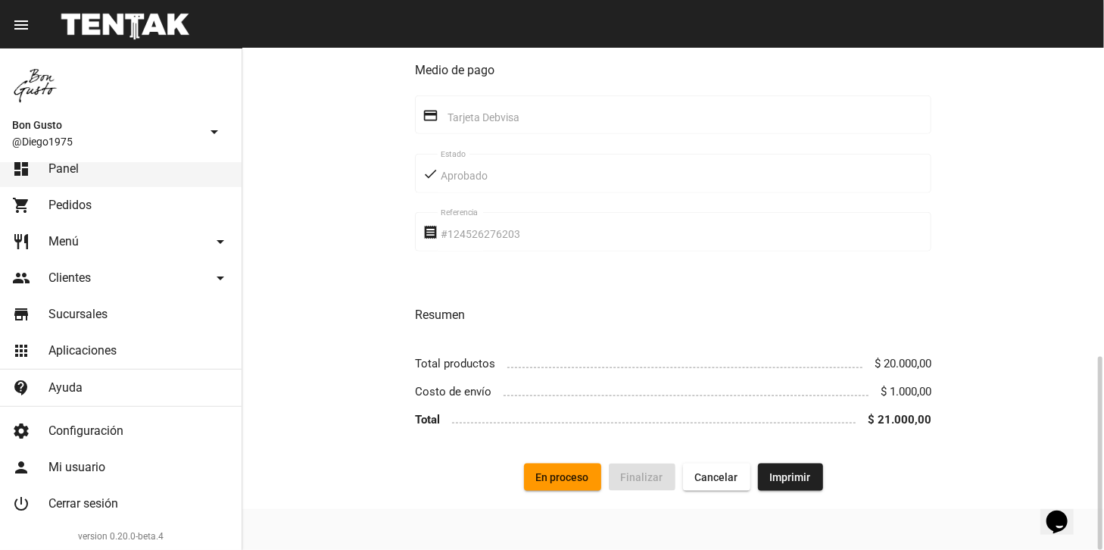
click at [575, 482] on span "En proceso" at bounding box center [562, 477] width 53 height 12
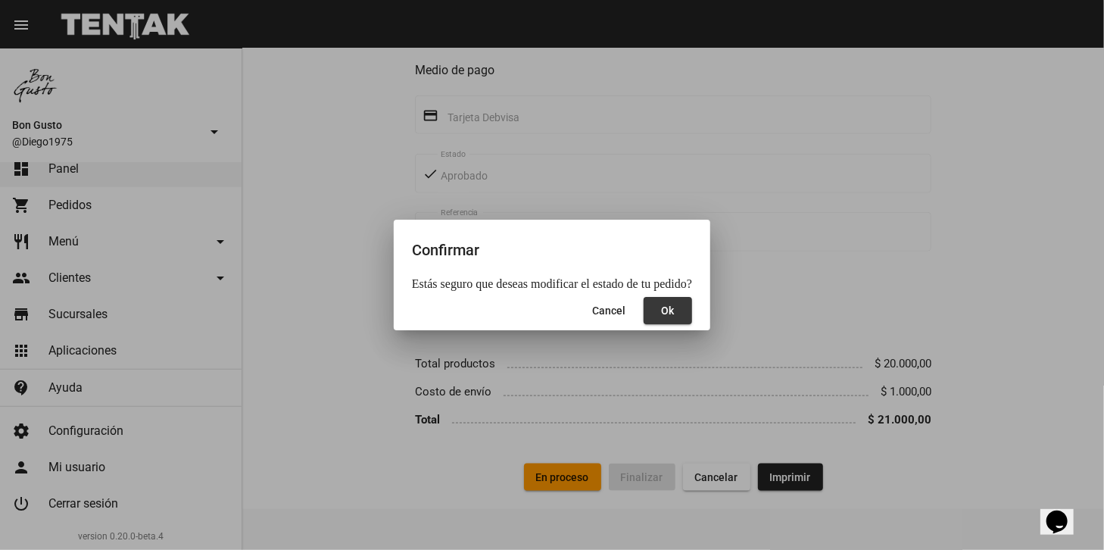
click at [674, 307] on span "Ok" at bounding box center [668, 310] width 13 height 12
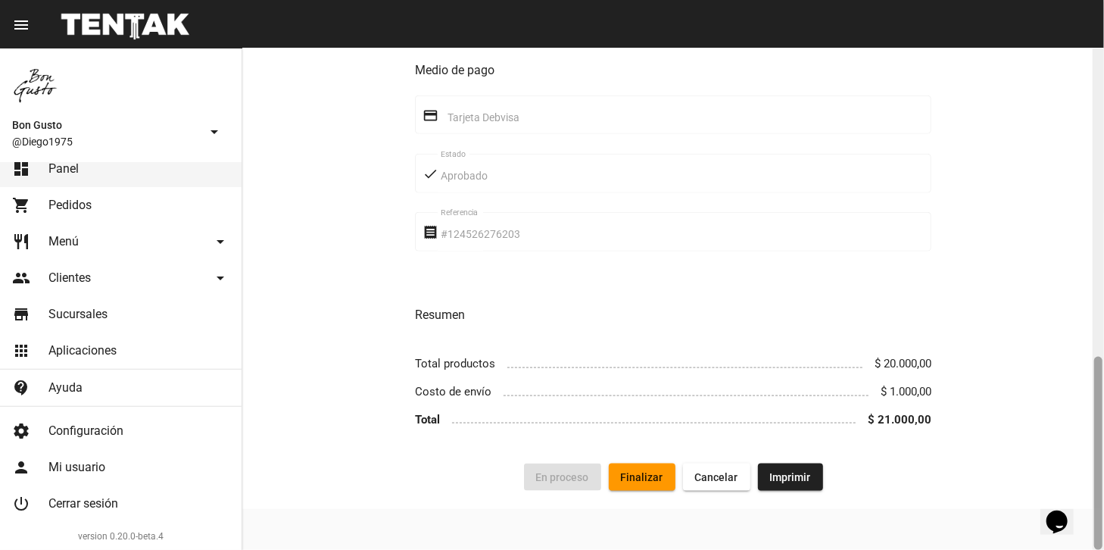
drag, startPoint x: 1096, startPoint y: 190, endPoint x: 1117, endPoint y: 498, distance: 308.8
click at [1103, 498] on html "menu Pedido Pedido more_vert Bon Gusto @Diego1975 arrow_drop_down dashboard Pan…" at bounding box center [552, 275] width 1104 height 550
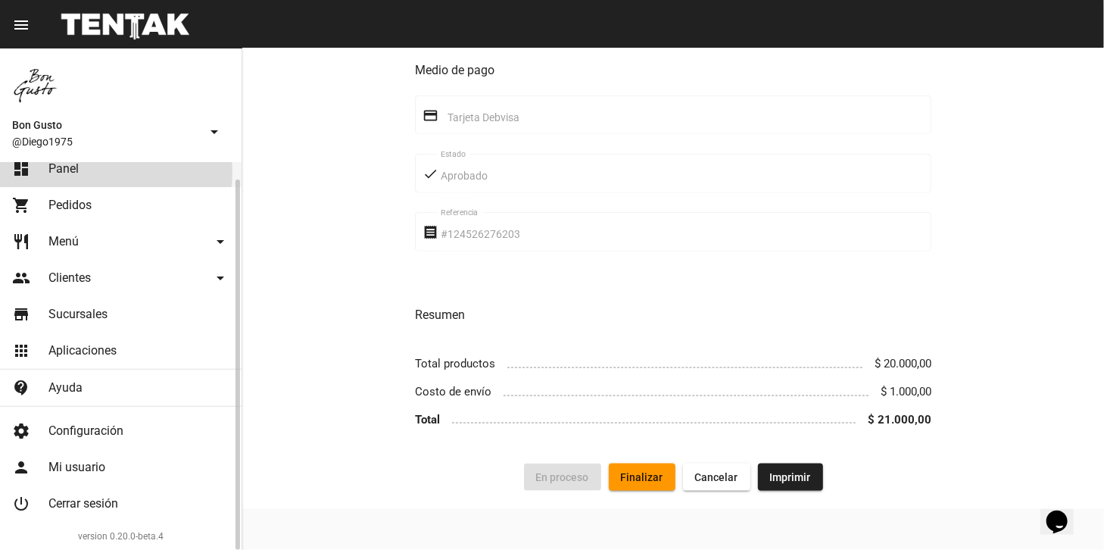
click at [115, 172] on link "dashboard Panel" at bounding box center [120, 169] width 241 height 36
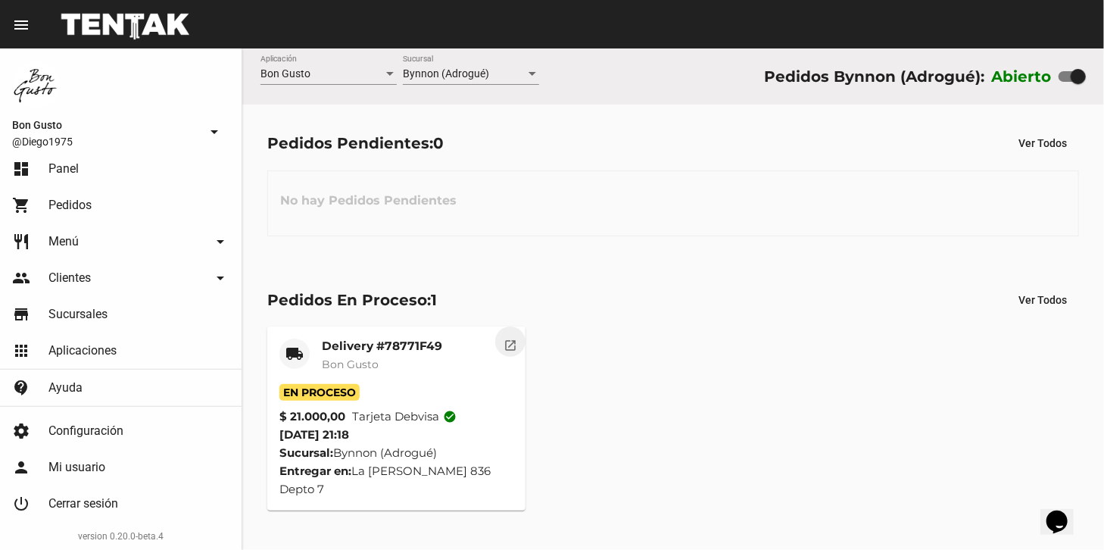
click at [512, 352] on button "open_in_new" at bounding box center [510, 341] width 30 height 30
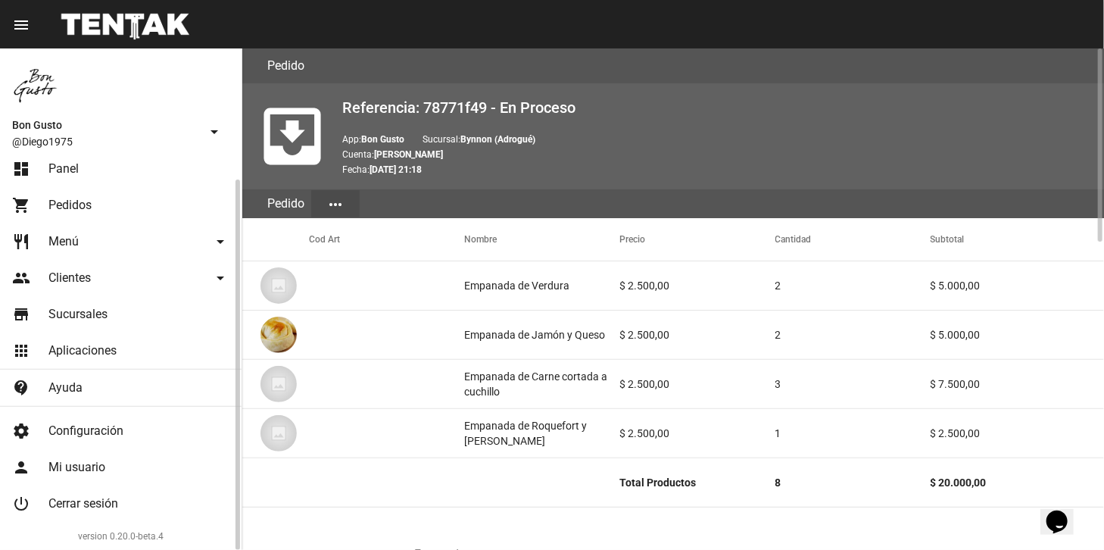
click at [113, 163] on link "dashboard Panel" at bounding box center [120, 169] width 241 height 36
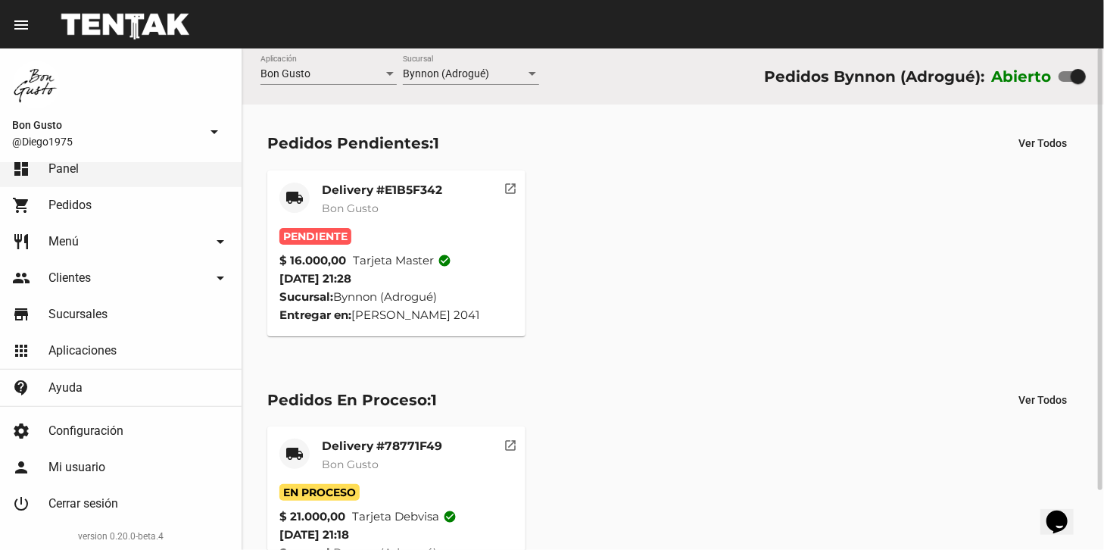
click at [515, 191] on mat-icon "open_in_new" at bounding box center [510, 186] width 14 height 14
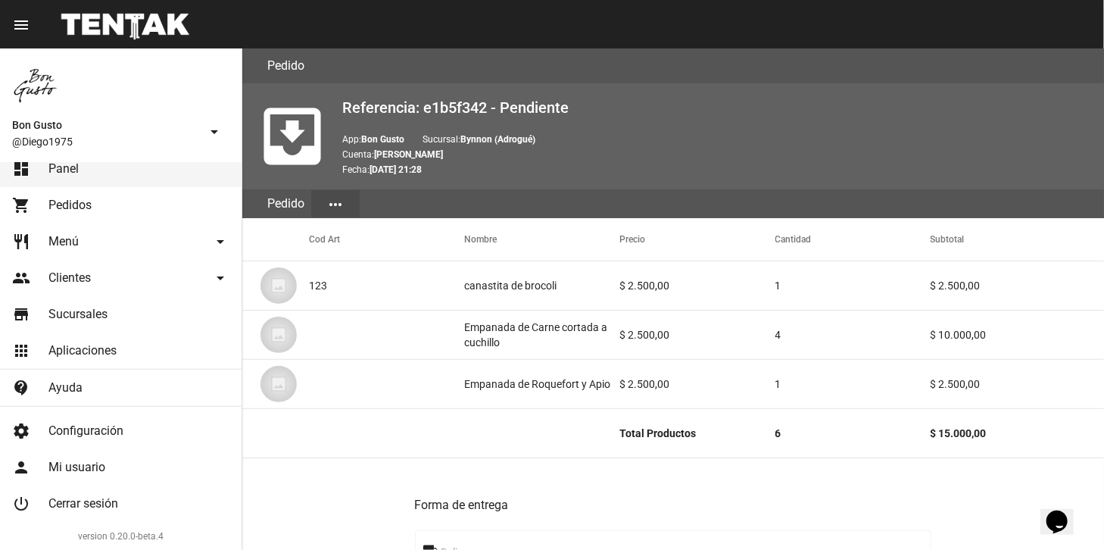
scroll to position [749, 0]
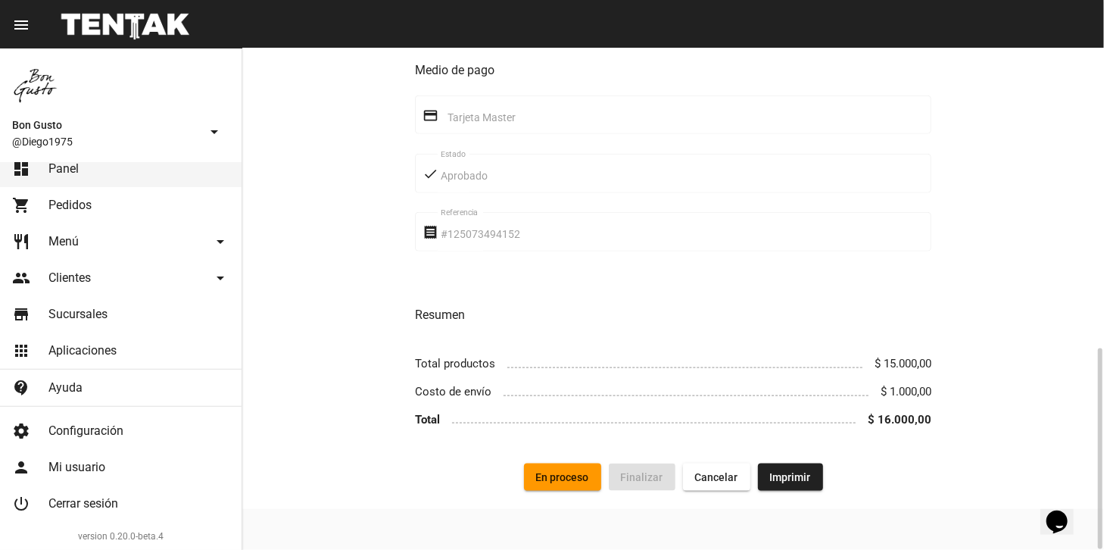
click at [560, 482] on span "En proceso" at bounding box center [562, 477] width 53 height 12
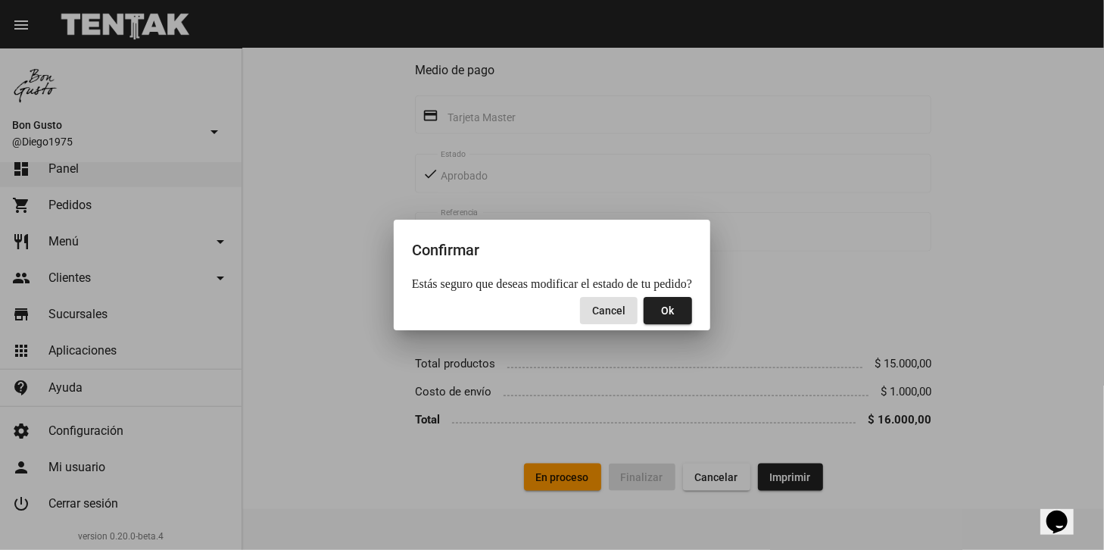
click at [656, 312] on button "Ok" at bounding box center [667, 310] width 48 height 27
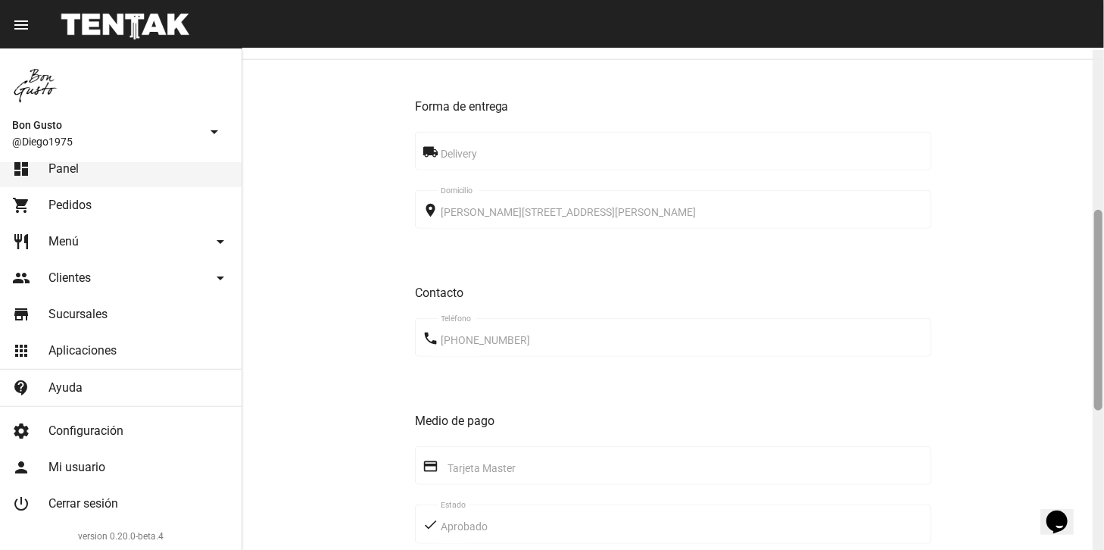
scroll to position [400, 0]
drag, startPoint x: 1095, startPoint y: 126, endPoint x: 1105, endPoint y: 286, distance: 160.8
click at [1103, 286] on html "menu Pedido Pedido more_vert Bon Gusto @Diego1975 arrow_drop_down dashboard Pan…" at bounding box center [552, 275] width 1104 height 550
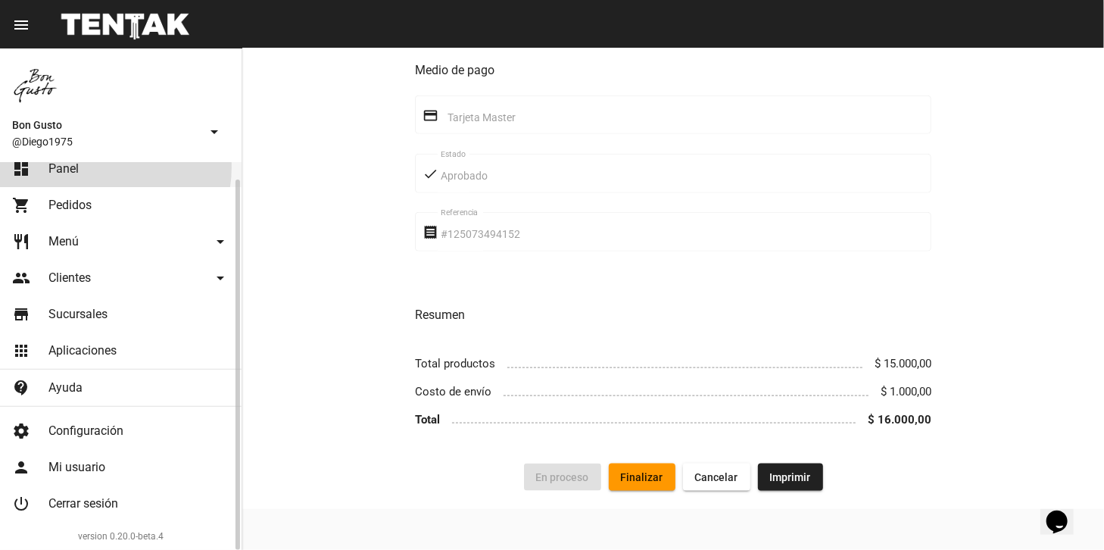
click at [100, 167] on link "dashboard Panel" at bounding box center [120, 169] width 241 height 36
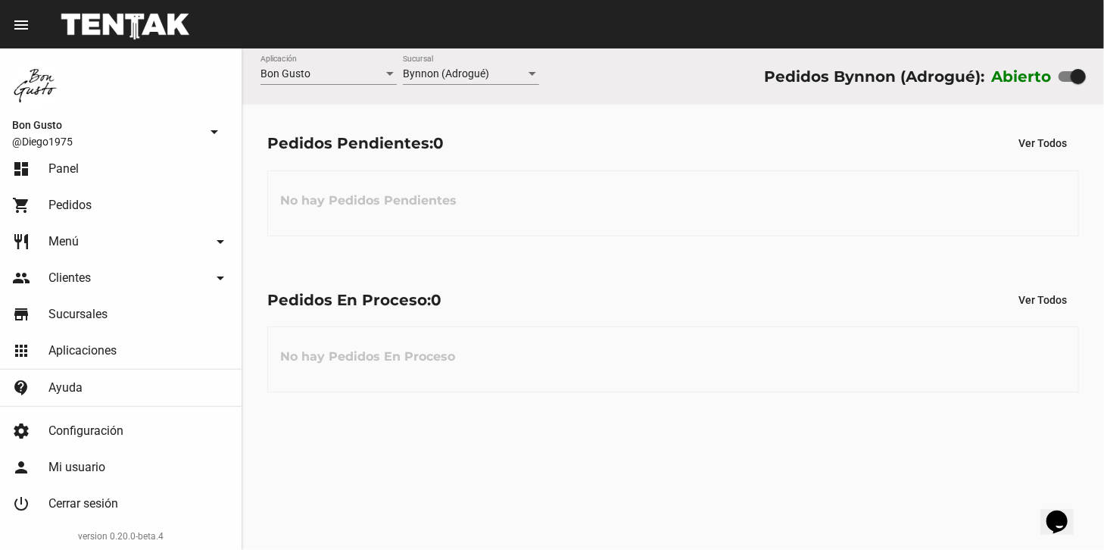
click at [0, 151] on link "dashboard Panel" at bounding box center [120, 169] width 241 height 36
